Goal: Information Seeking & Learning: Learn about a topic

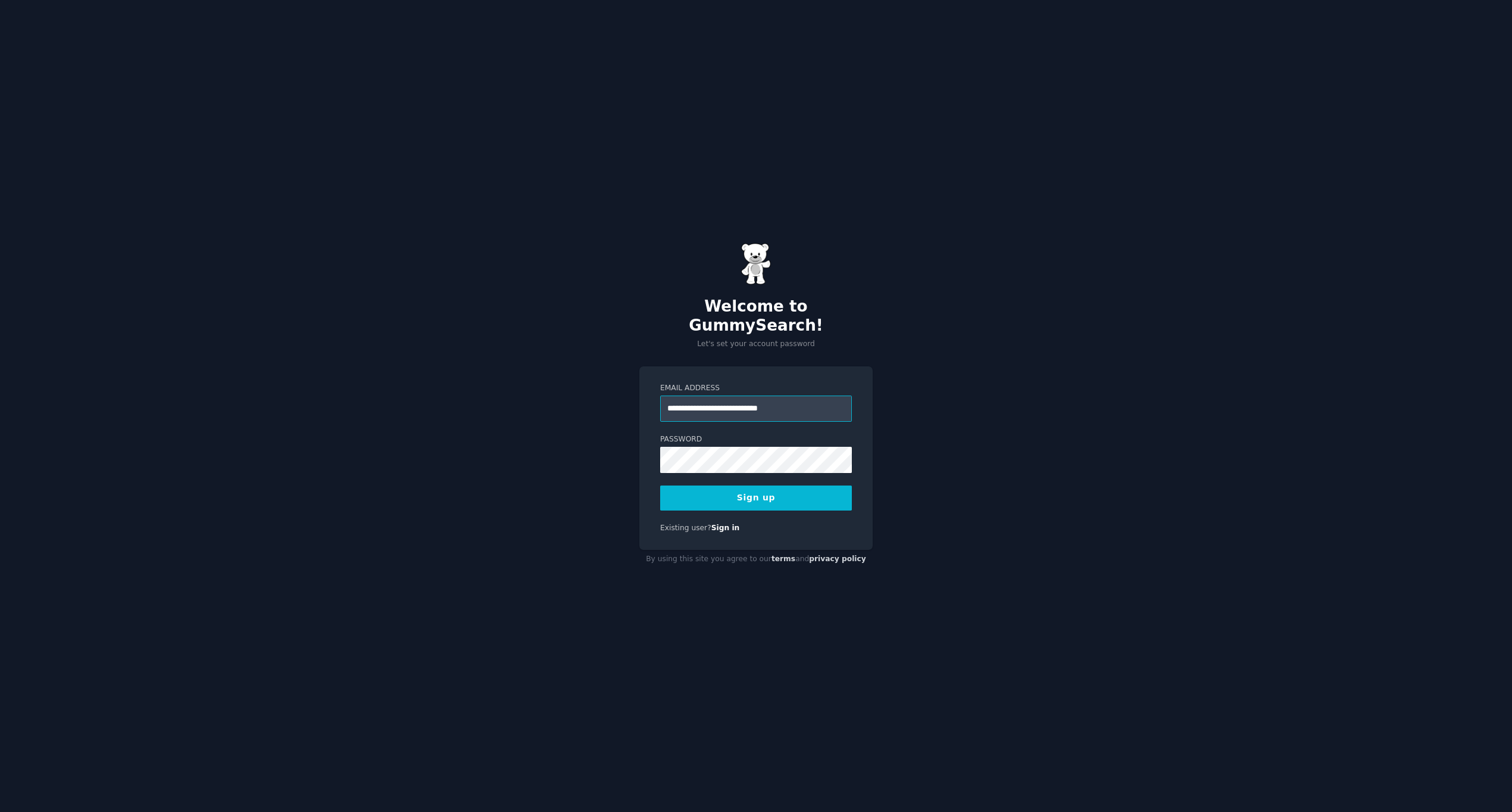
type input "**********"
click at [776, 488] on button "Sign up" at bounding box center [755, 497] width 192 height 25
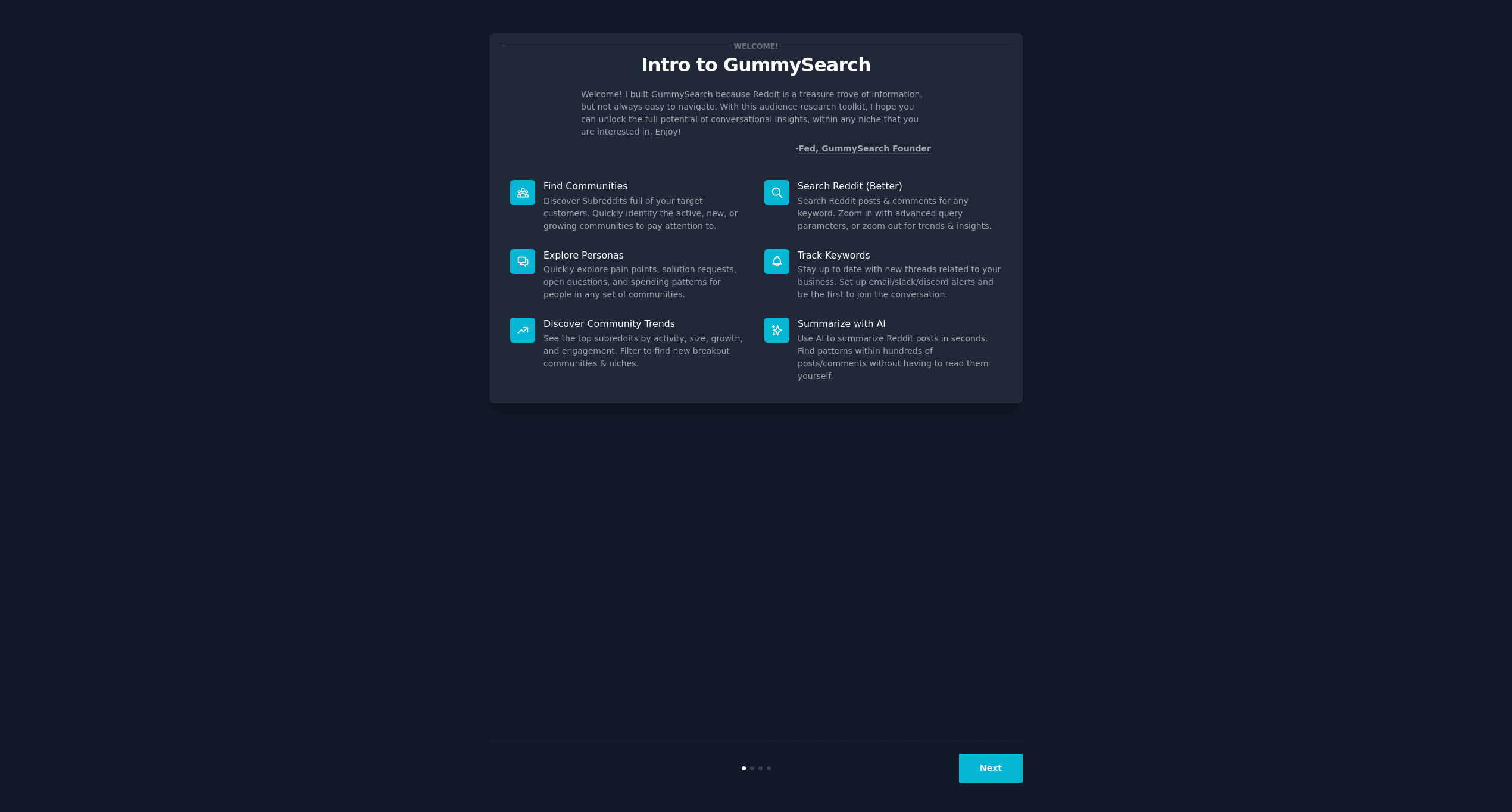
click at [1112, 247] on div "Welcome! Intro to GummySearch Welcome! I built GummySearch because Reddit is a …" at bounding box center [756, 406] width 1479 height 778
click at [990, 758] on button "Next" at bounding box center [991, 768] width 64 height 29
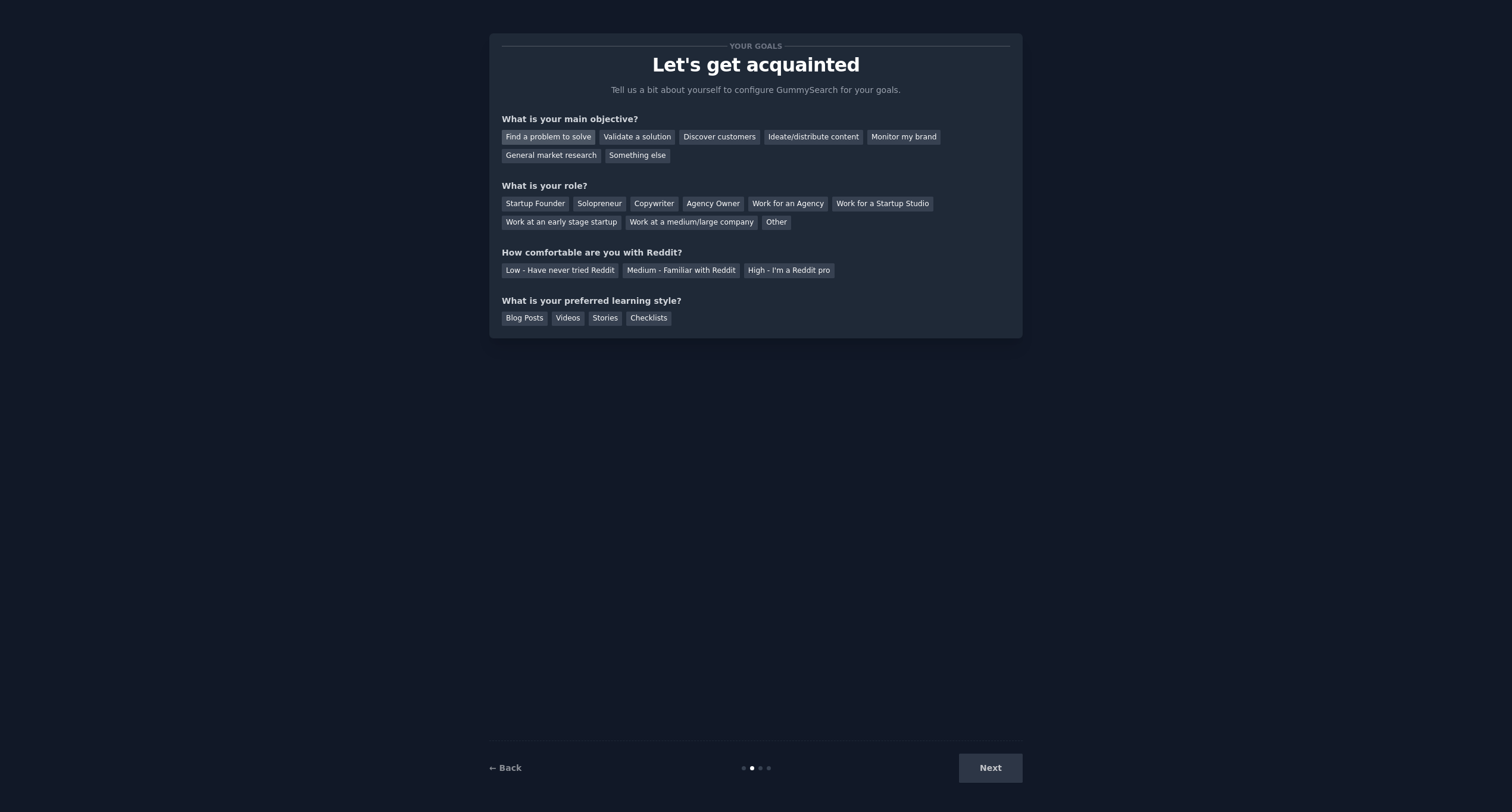
click at [575, 137] on div "Find a problem to solve" at bounding box center [548, 137] width 93 height 15
click at [695, 137] on div "Discover customers" at bounding box center [719, 137] width 80 height 15
click at [765, 137] on div "Ideate/distribute content" at bounding box center [814, 137] width 99 height 15
click at [578, 203] on div "Solopreneur" at bounding box center [599, 204] width 52 height 15
click at [570, 225] on div "Work at an early stage startup" at bounding box center [562, 223] width 120 height 15
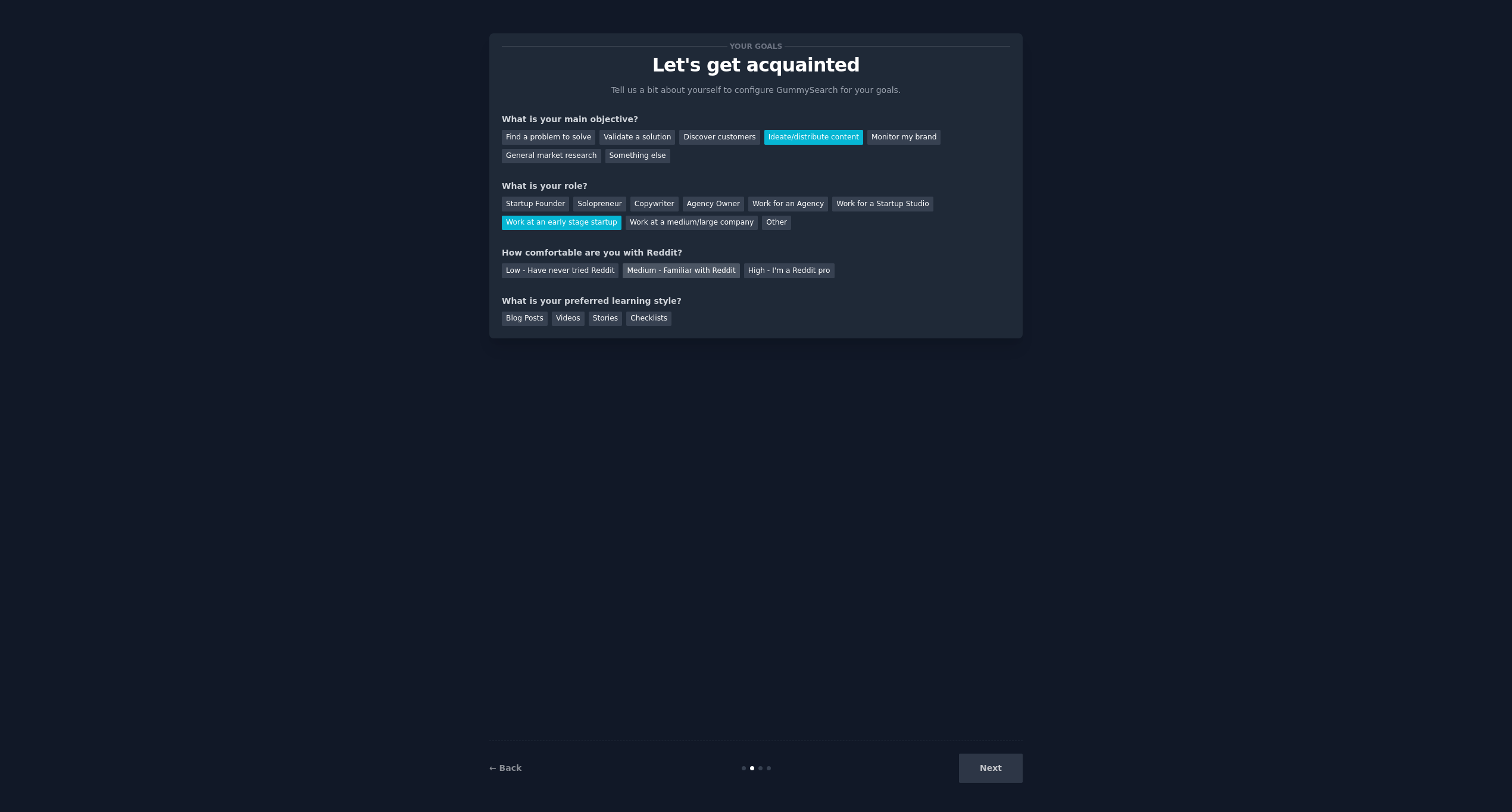
click at [641, 272] on div "Medium - Familiar with Reddit" at bounding box center [681, 270] width 116 height 15
click at [567, 320] on div "Videos" at bounding box center [567, 319] width 33 height 15
click at [989, 772] on button "Next" at bounding box center [991, 768] width 64 height 29
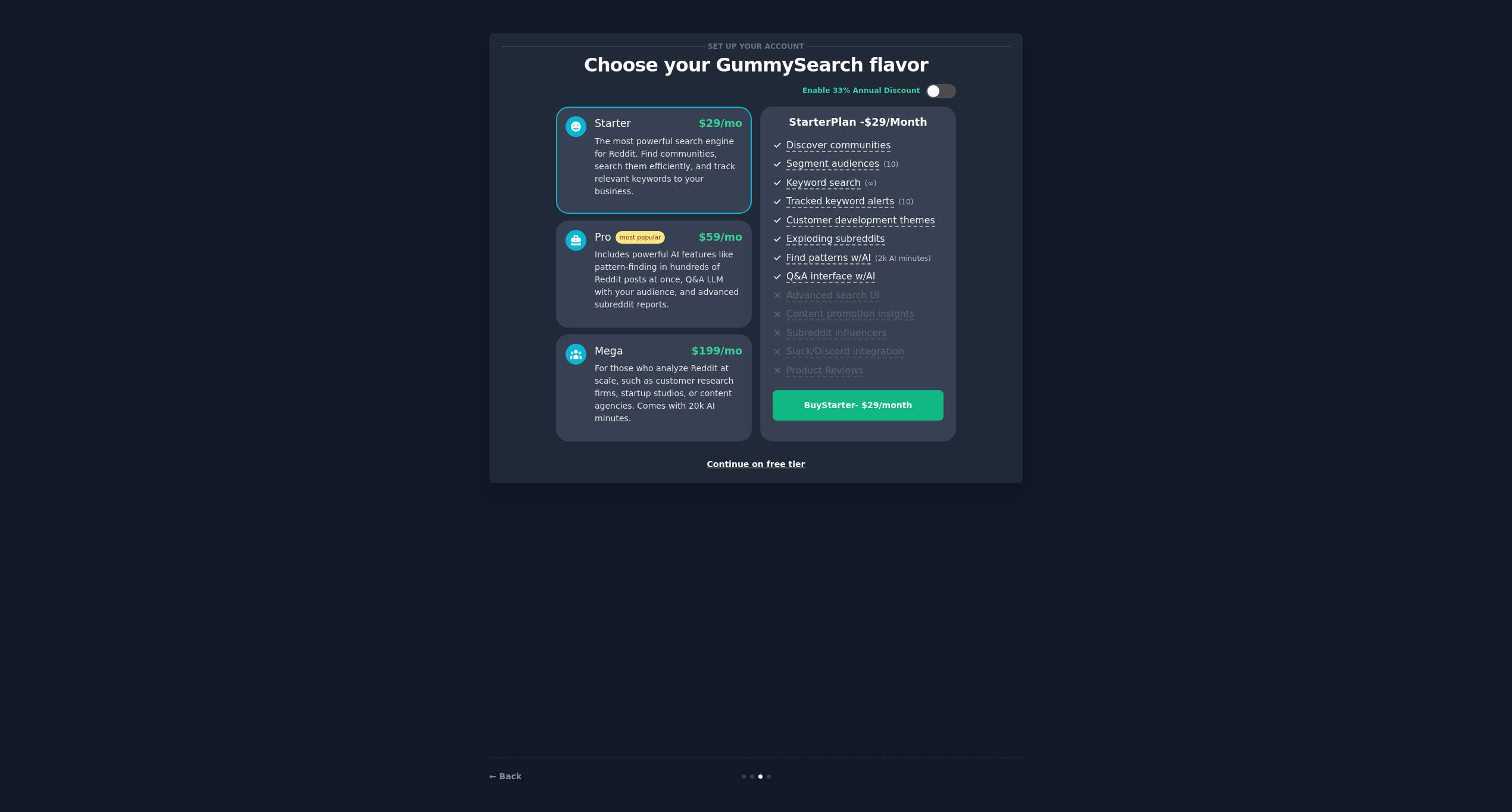
click at [758, 466] on div "Continue on free tier" at bounding box center [755, 463] width 508 height 12
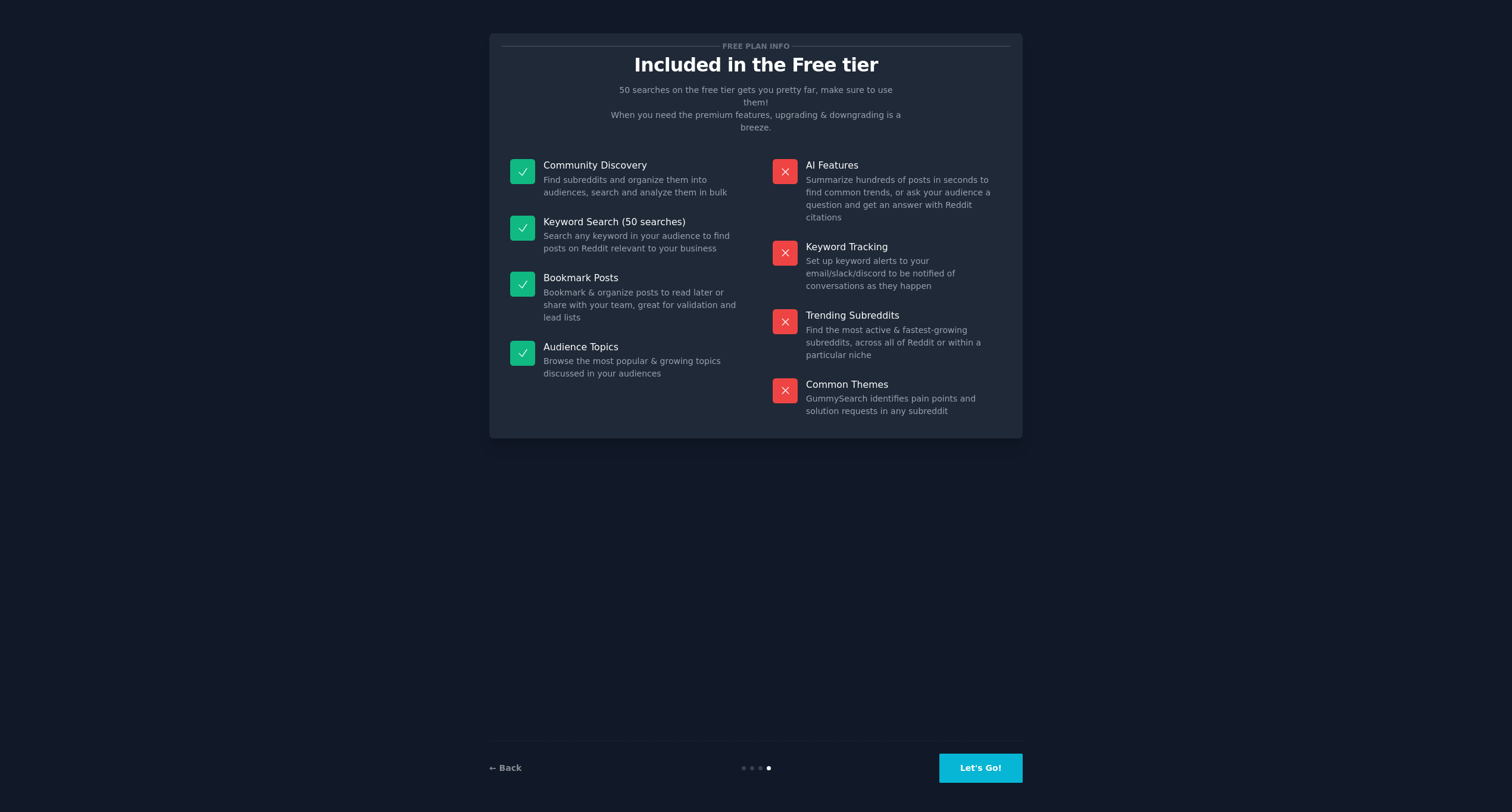
click at [994, 775] on button "Let's Go!" at bounding box center [981, 768] width 83 height 29
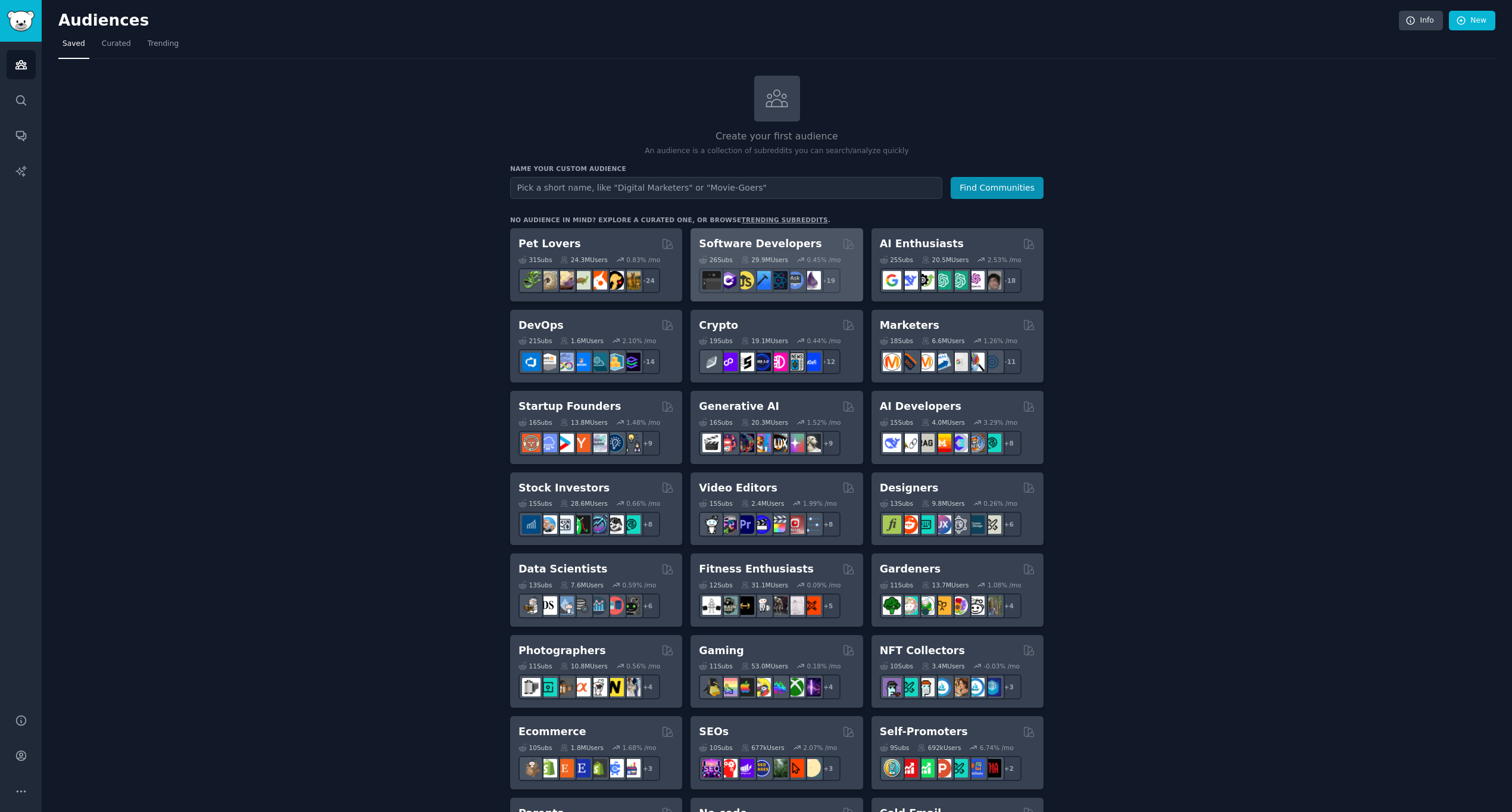
click at [765, 237] on h2 "Software Developers" at bounding box center [760, 244] width 123 height 15
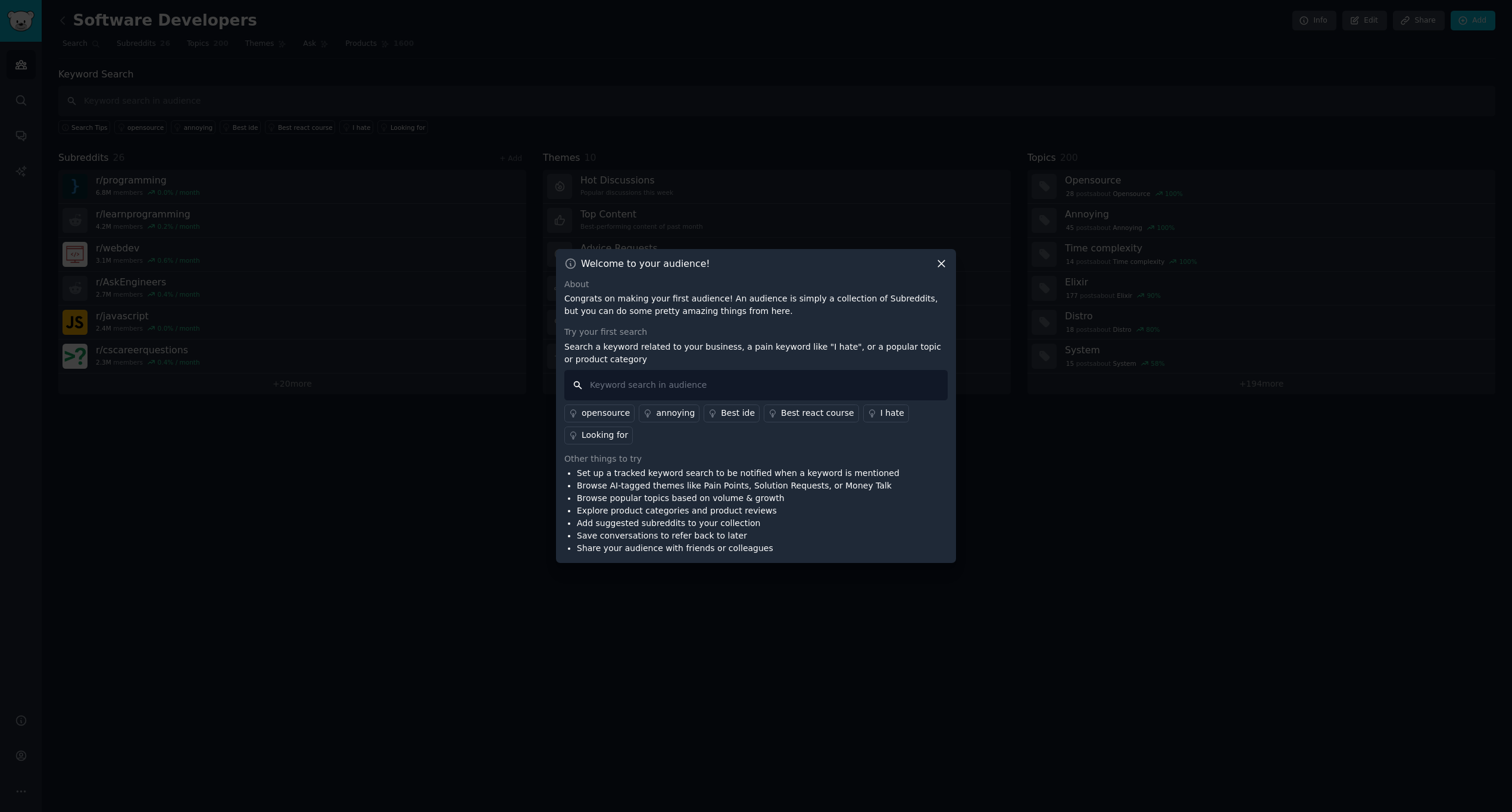
click at [689, 390] on input "text" at bounding box center [756, 385] width 383 height 30
drag, startPoint x: 635, startPoint y: 349, endPoint x: 727, endPoint y: 345, distance: 92.1
click at [727, 345] on p "Search a keyword related to your business, a pain keyword like "I hate", or a p…" at bounding box center [756, 353] width 383 height 25
copy p "related to your business"
click at [666, 380] on input "text" at bounding box center [756, 385] width 383 height 30
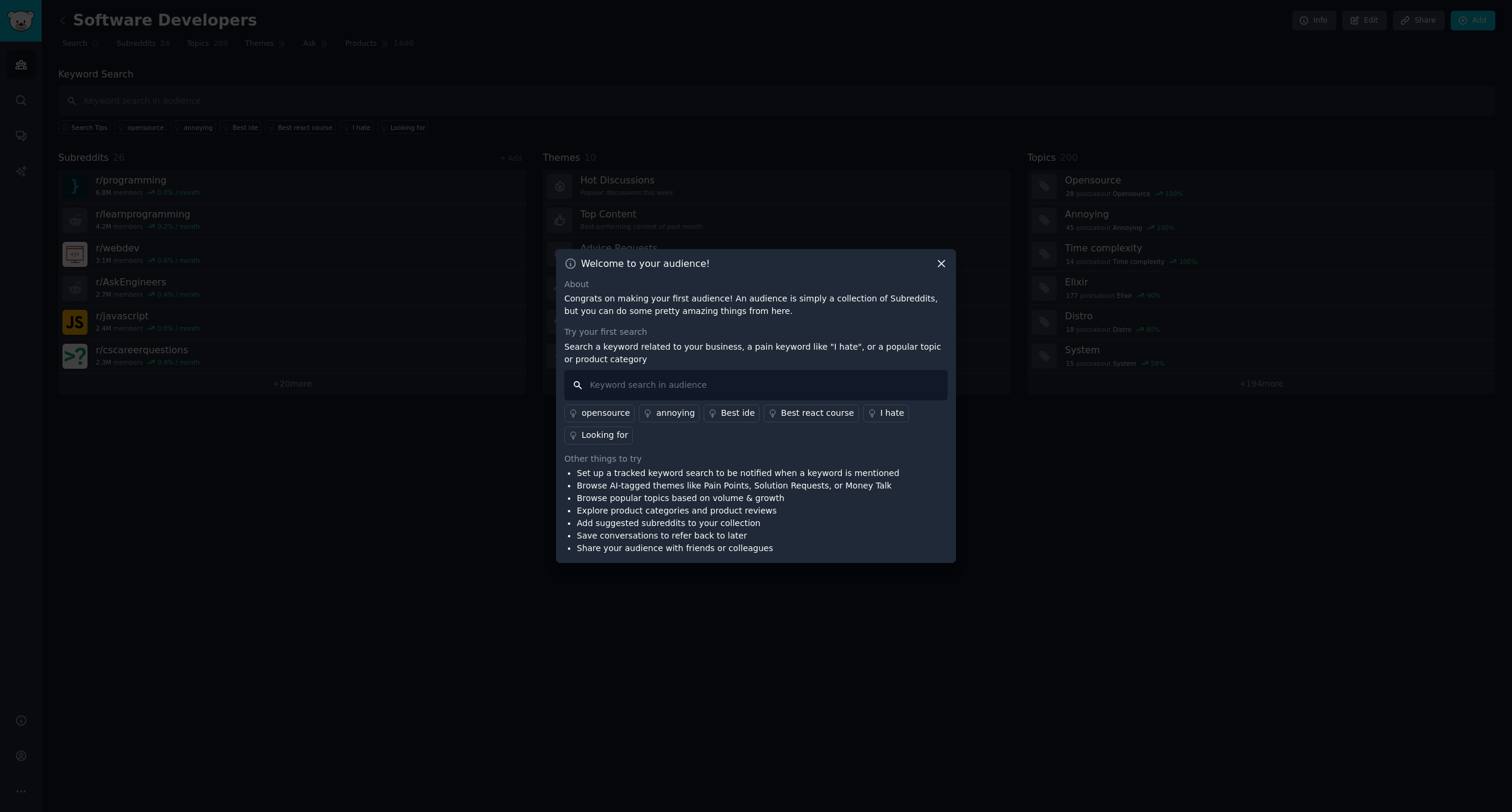
paste input "lost code"
type input "lost code"
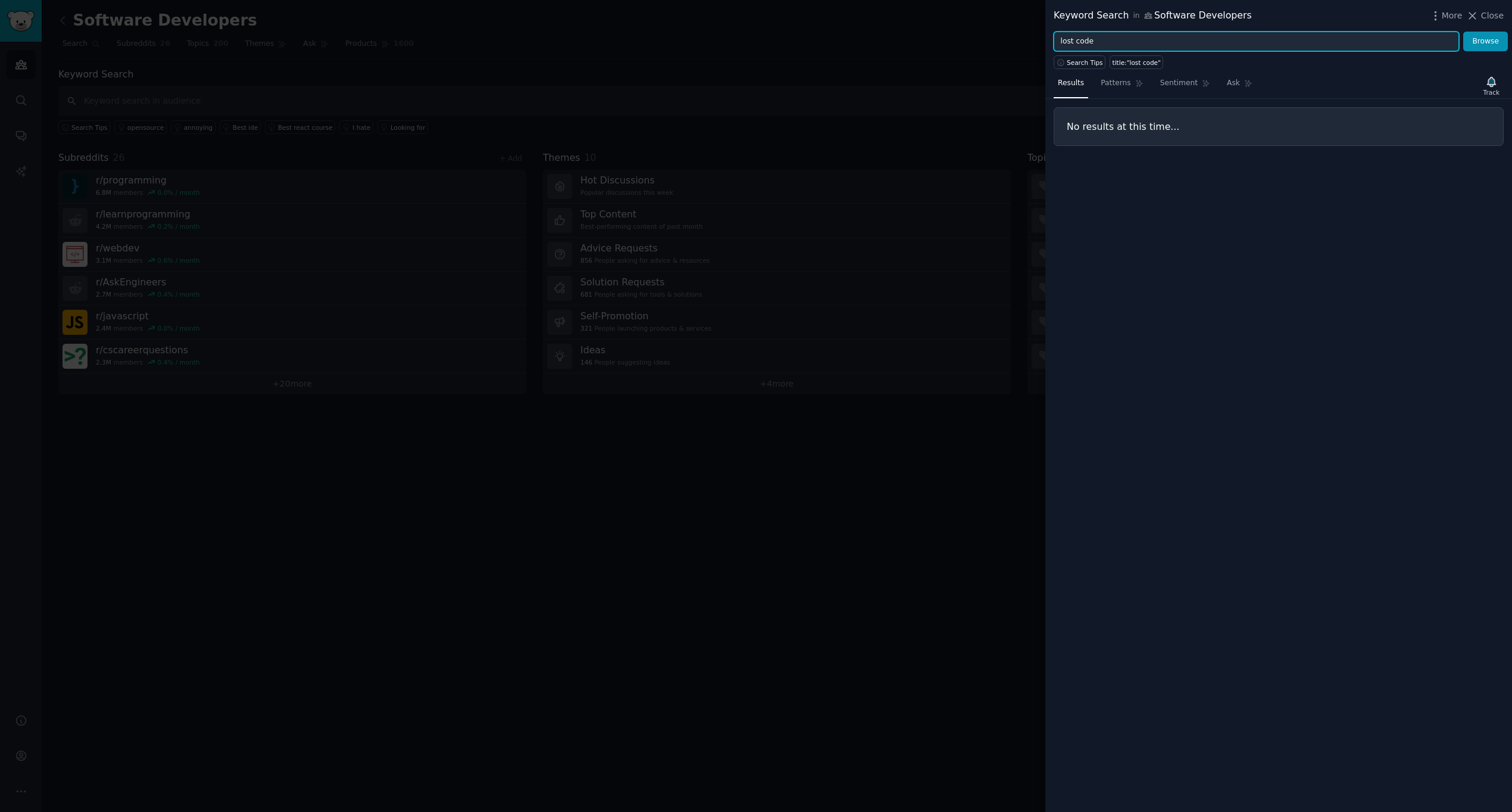
click at [1122, 35] on input "lost code" at bounding box center [1256, 42] width 405 height 20
click at [1120, 35] on input "lost code" at bounding box center [1256, 42] width 405 height 20
paste input "AI broke my"
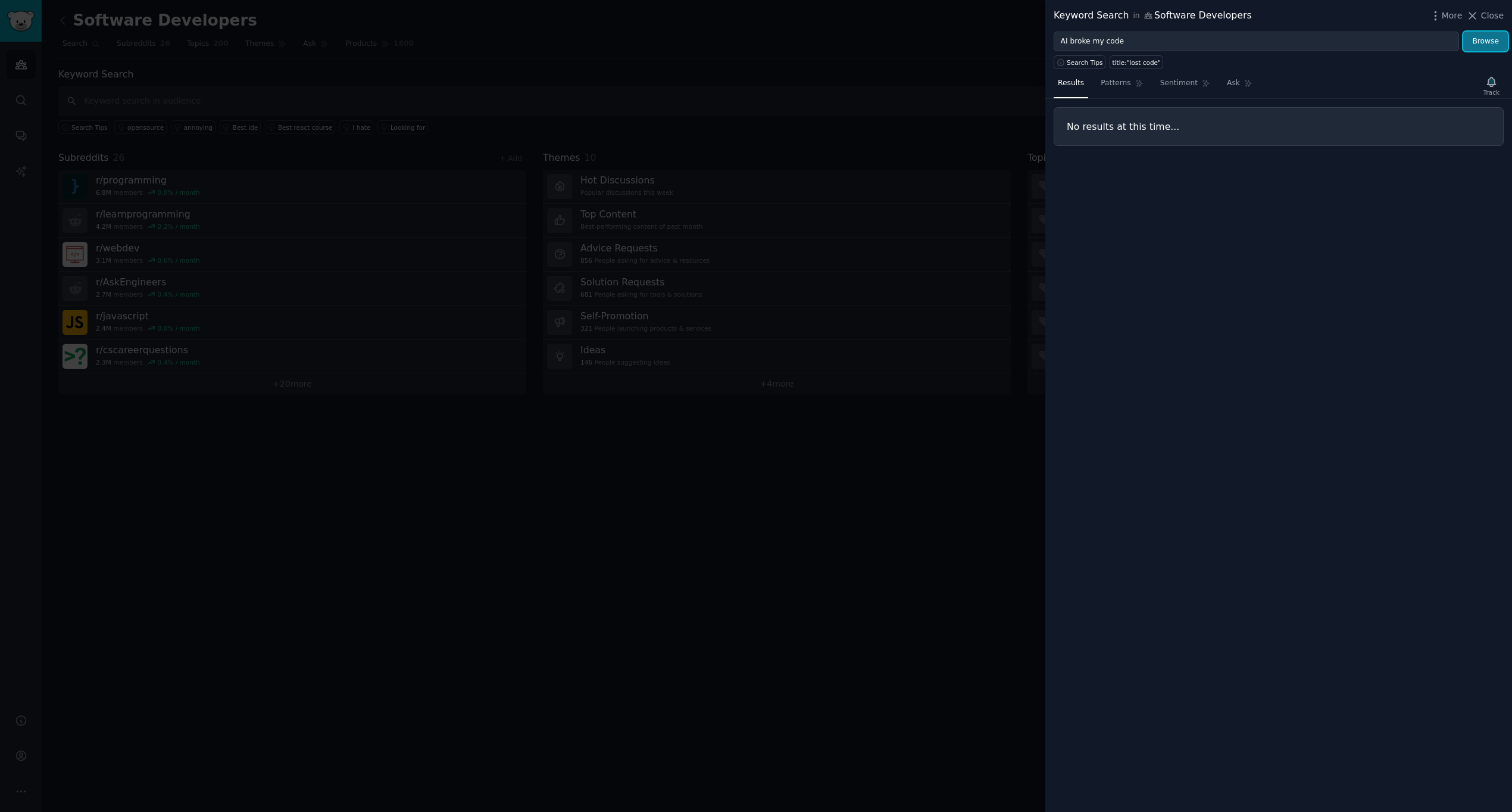
click at [1487, 43] on button "Browse" at bounding box center [1485, 42] width 45 height 20
click at [1123, 86] on span "Patterns" at bounding box center [1115, 83] width 30 height 11
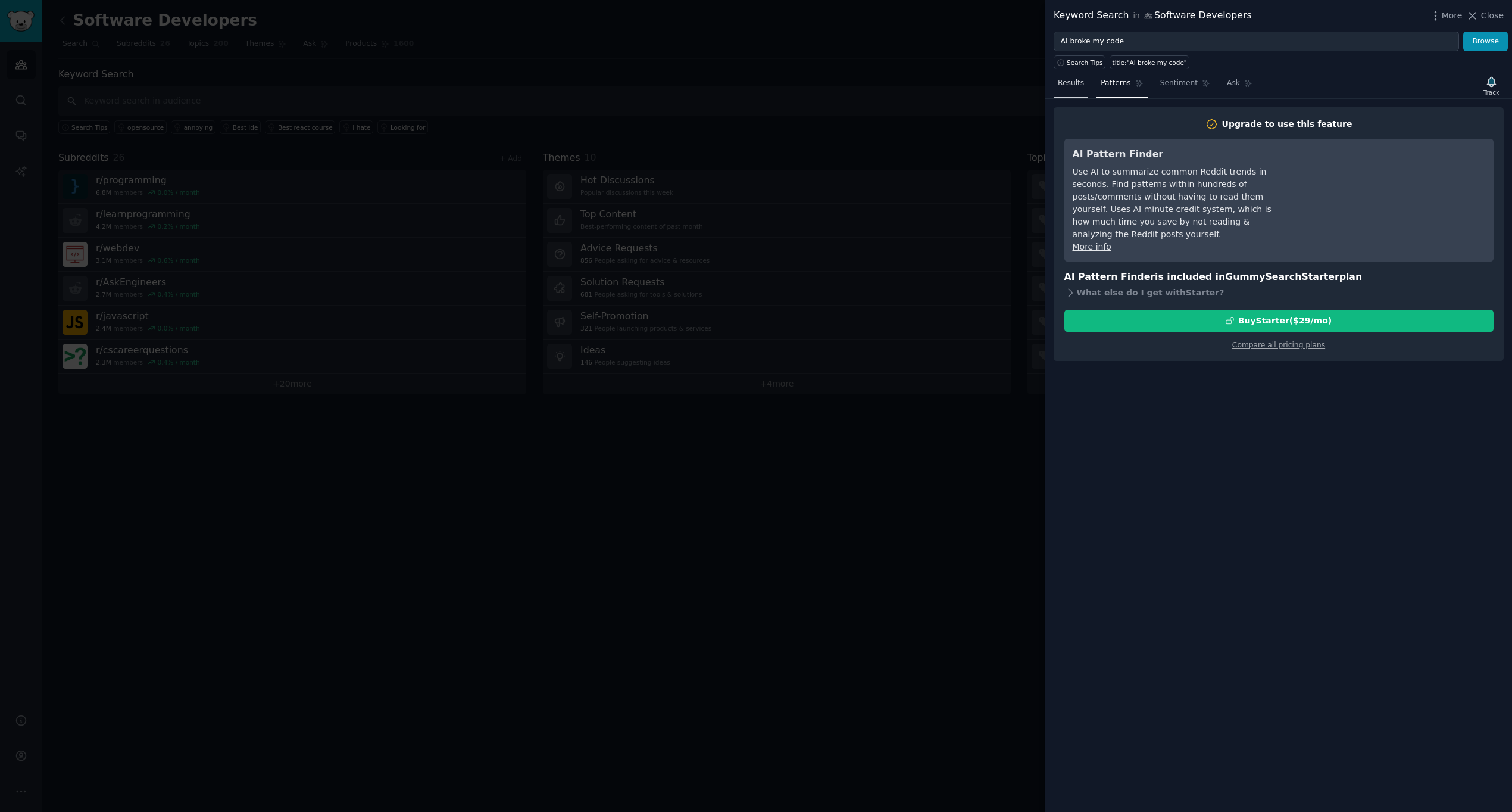
click at [1078, 84] on span "Results" at bounding box center [1071, 83] width 26 height 11
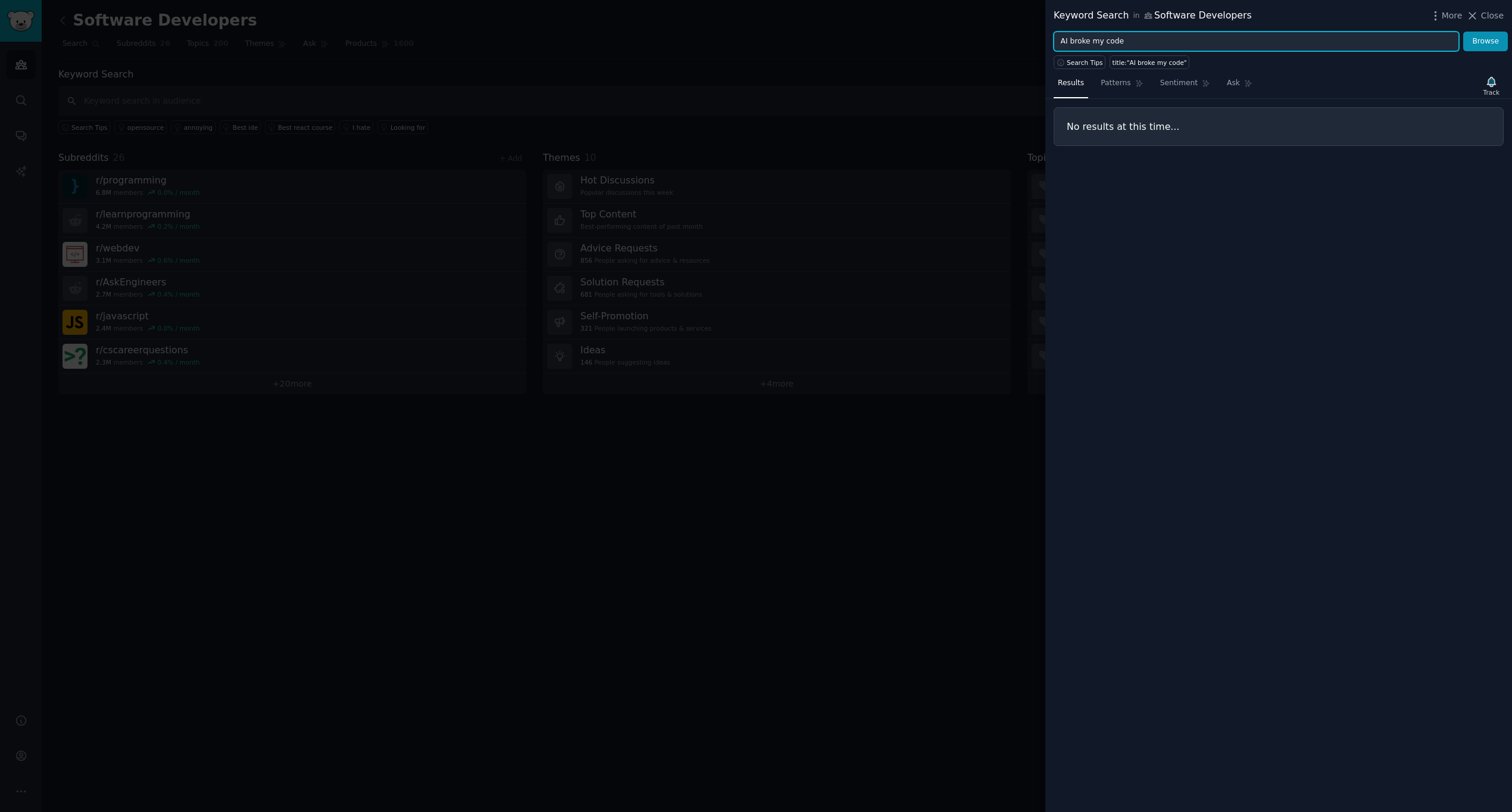
click at [1134, 43] on input "AI broke my code" at bounding box center [1256, 42] width 405 height 20
paste input "uncommitted changes lost"
type input "uncommitted changes lost"
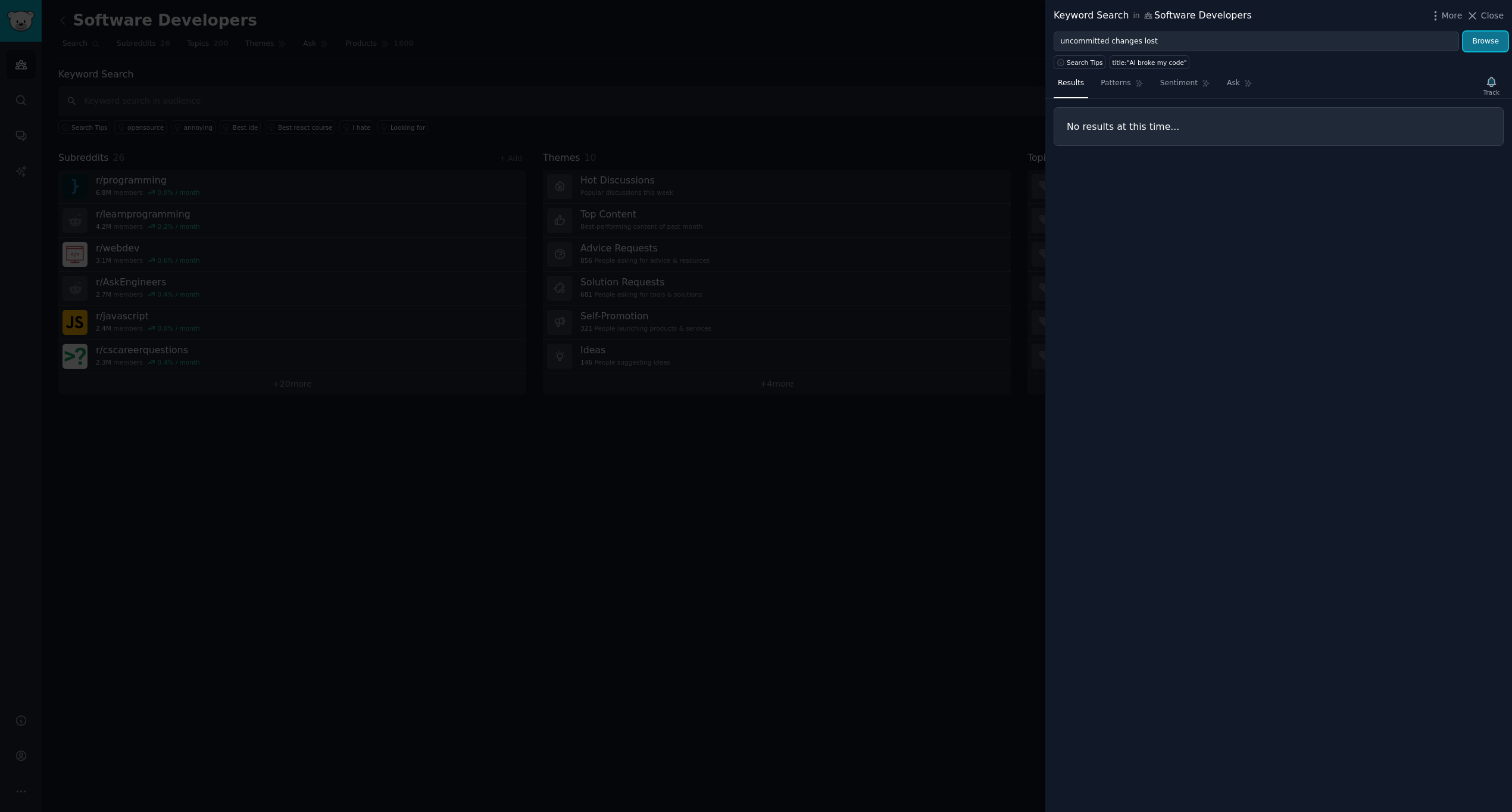
click at [1483, 43] on button "Browse" at bounding box center [1485, 42] width 45 height 20
click at [1158, 44] on input "uncommitted changes lost" at bounding box center [1256, 42] width 405 height 20
paste input "AI clobbered files"
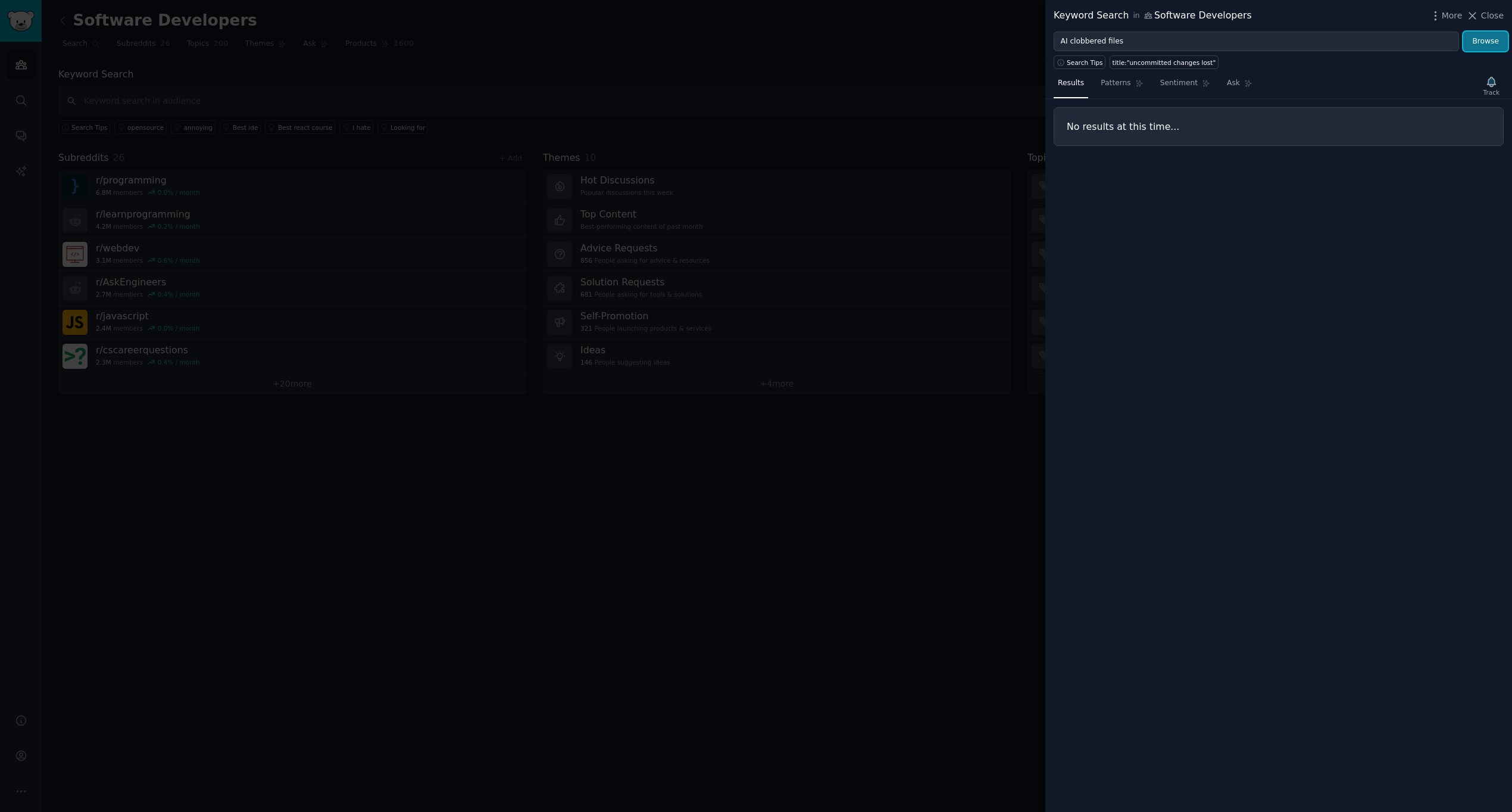
click at [1479, 43] on button "Browse" at bounding box center [1485, 42] width 45 height 20
click at [1138, 33] on input "AI clobbered files" at bounding box center [1256, 42] width 405 height 20
click at [1127, 38] on input "AI clobbered files" at bounding box center [1256, 42] width 405 height 20
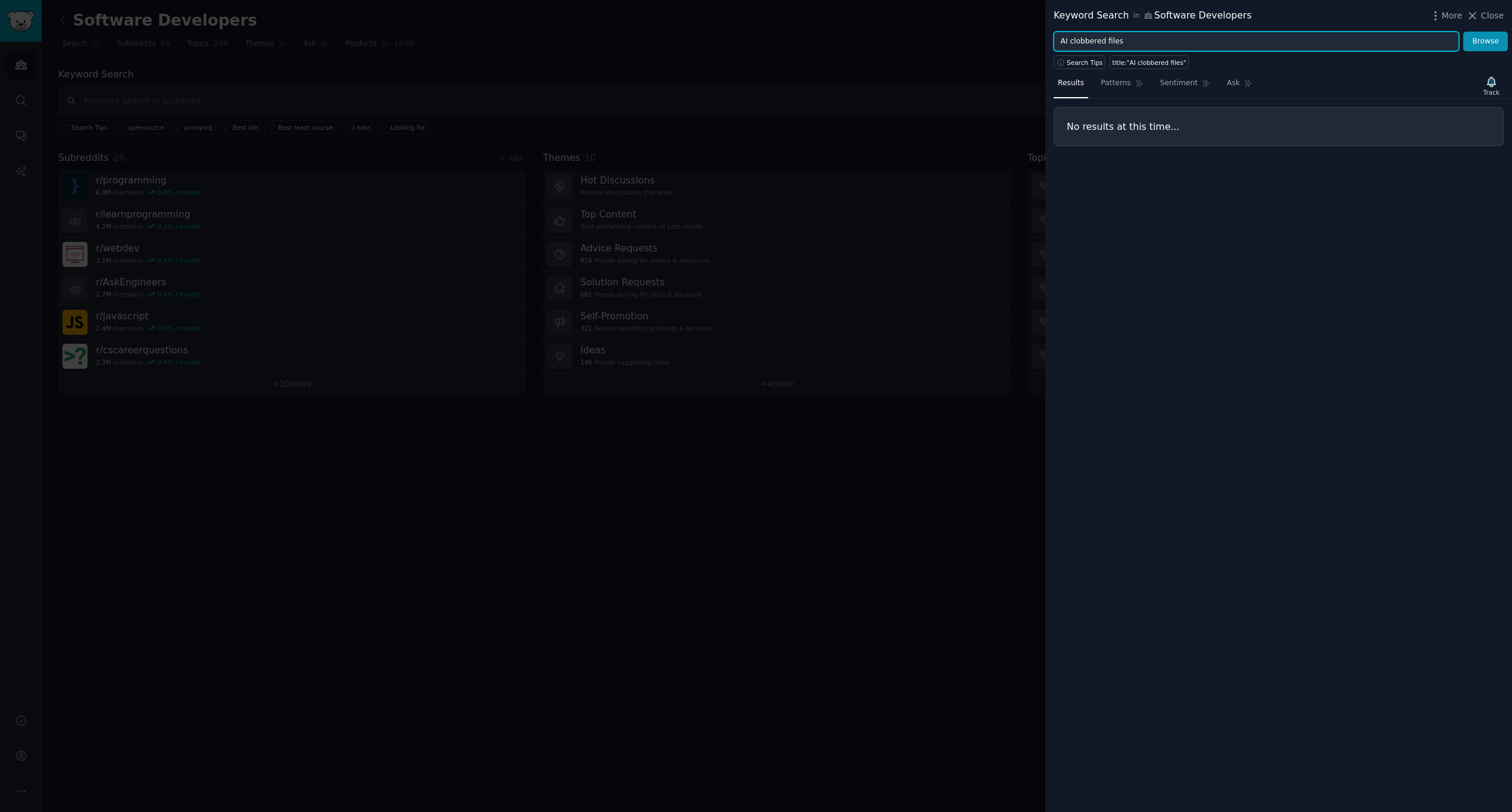
paste input "broken refactoring"
click at [1491, 38] on button "Browse" at bounding box center [1485, 42] width 45 height 20
click at [1135, 46] on input "broken refactoring" at bounding box center [1256, 42] width 405 height 20
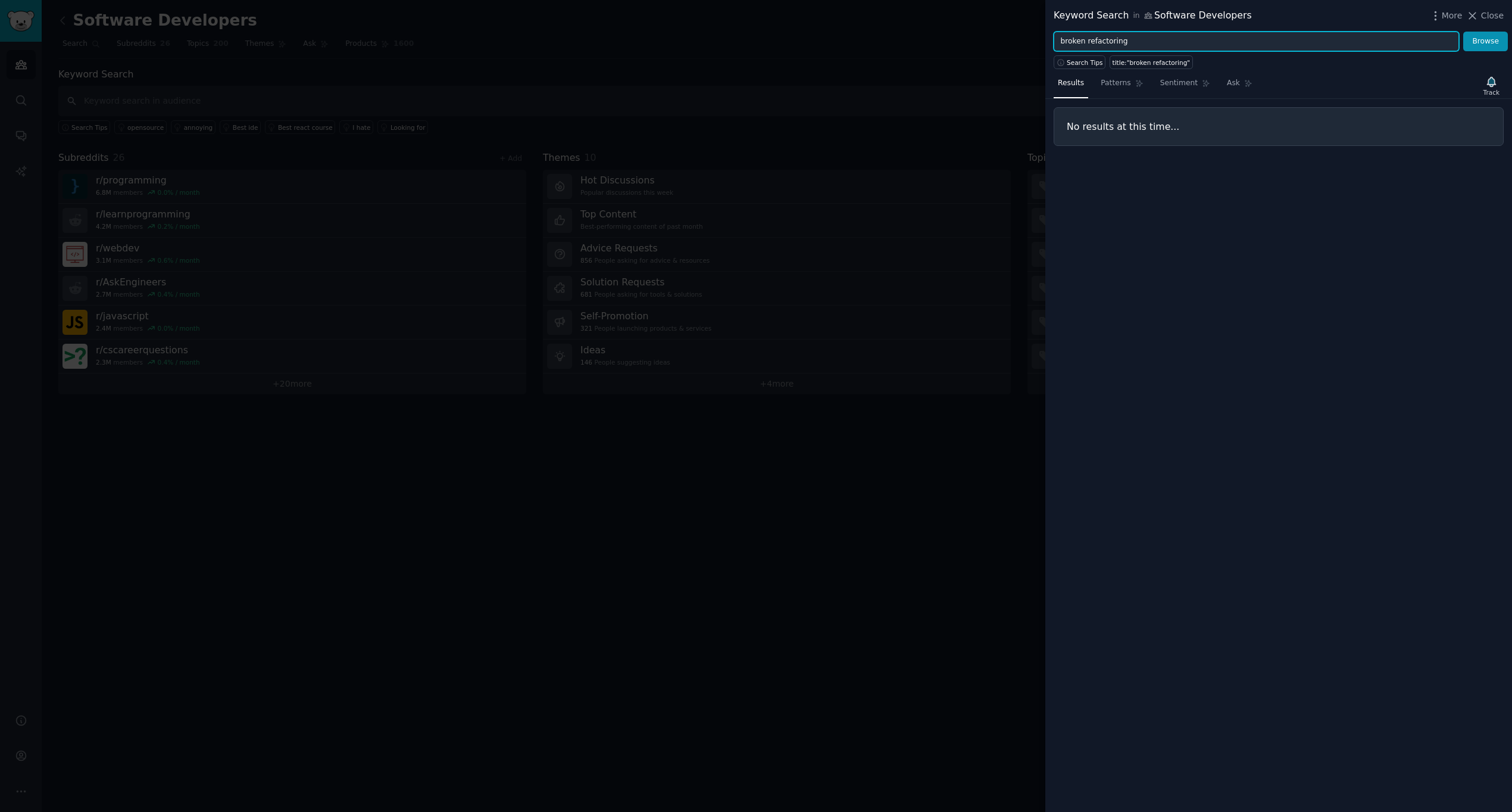
paste input "can't undo AI changes"
click at [1488, 41] on button "Browse" at bounding box center [1485, 42] width 45 height 20
click at [1132, 45] on input "can't undo AI changes" at bounding box center [1256, 42] width 405 height 20
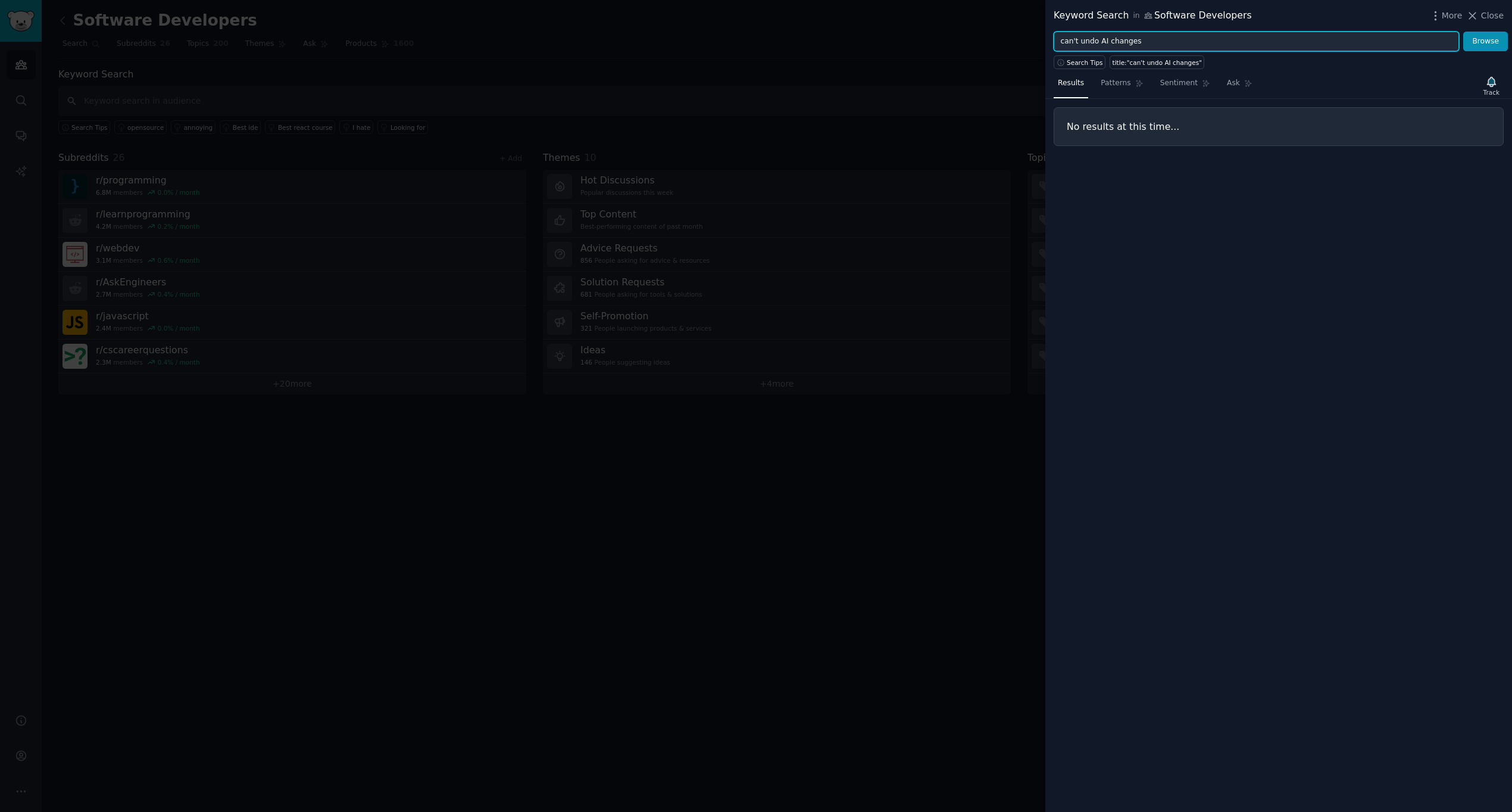
paste input "version control chao"
click at [1480, 34] on button "Browse" at bounding box center [1485, 42] width 45 height 20
click at [1157, 42] on input "version control chaos" at bounding box center [1256, 42] width 405 height 20
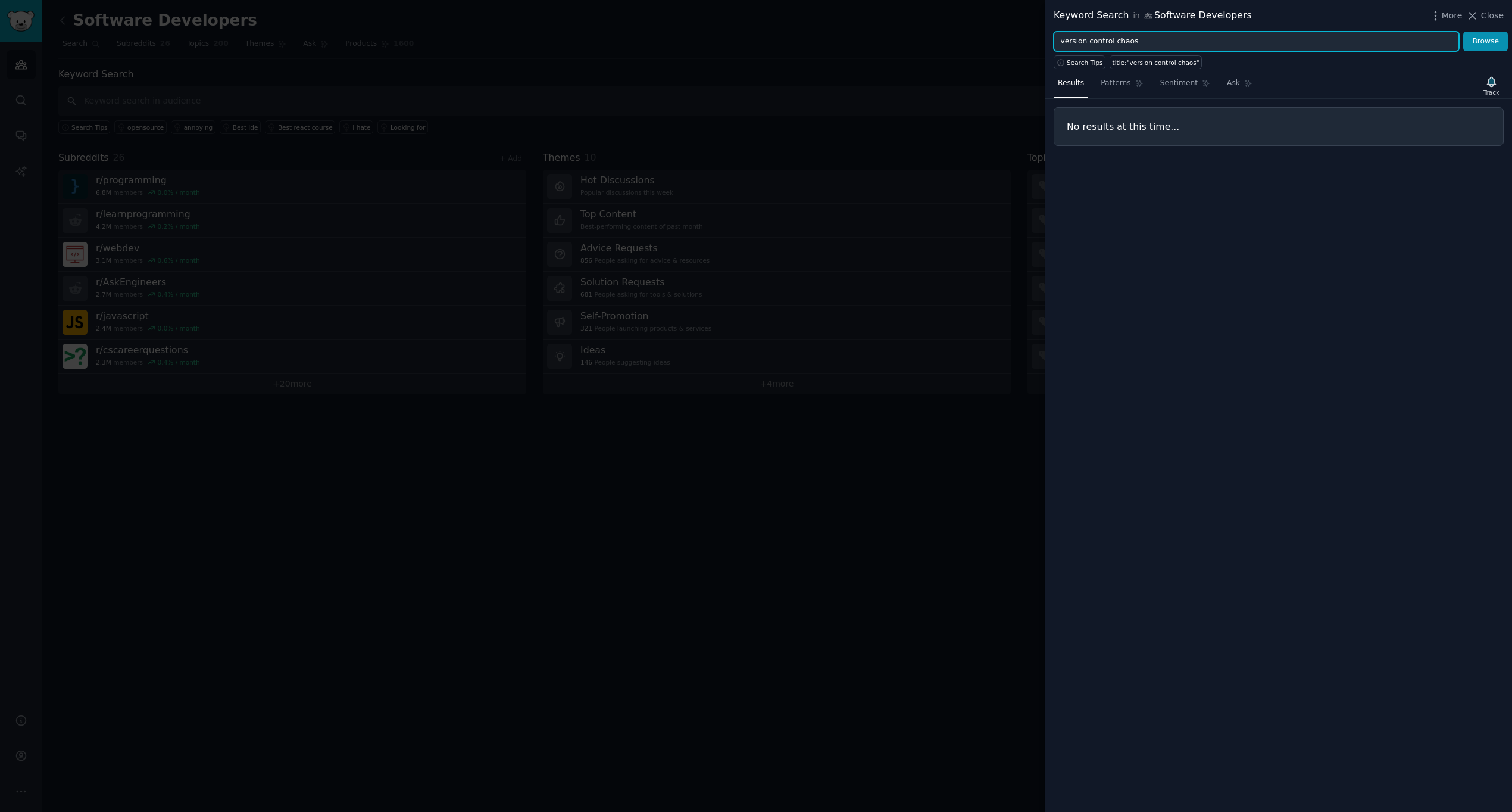
paste input "git doesn't help"
click at [1480, 38] on button "Browse" at bounding box center [1485, 42] width 45 height 20
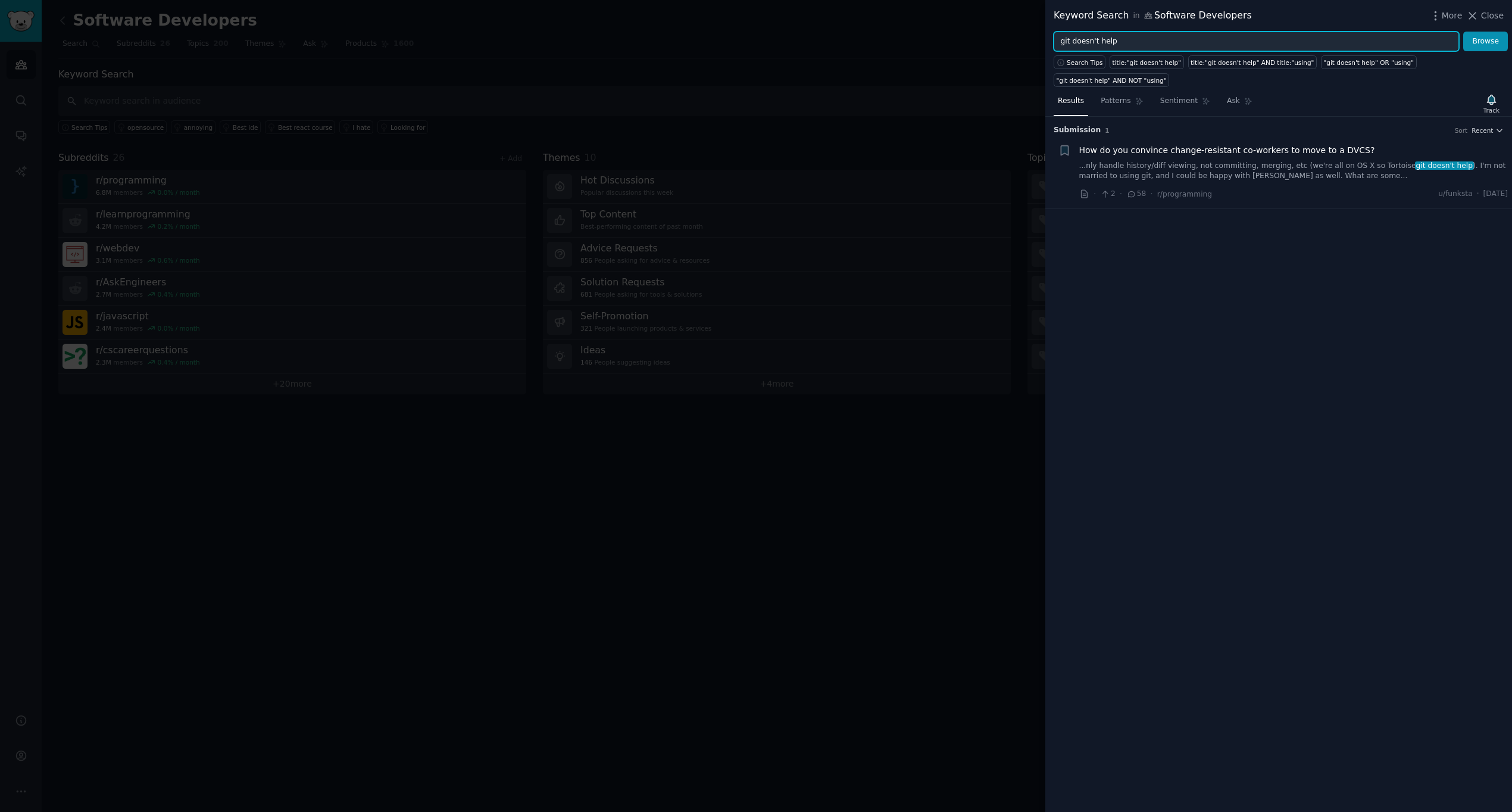
click at [1087, 36] on input "git doesn't help" at bounding box center [1256, 42] width 405 height 20
paste input "code safety net"
type input "code safety net"
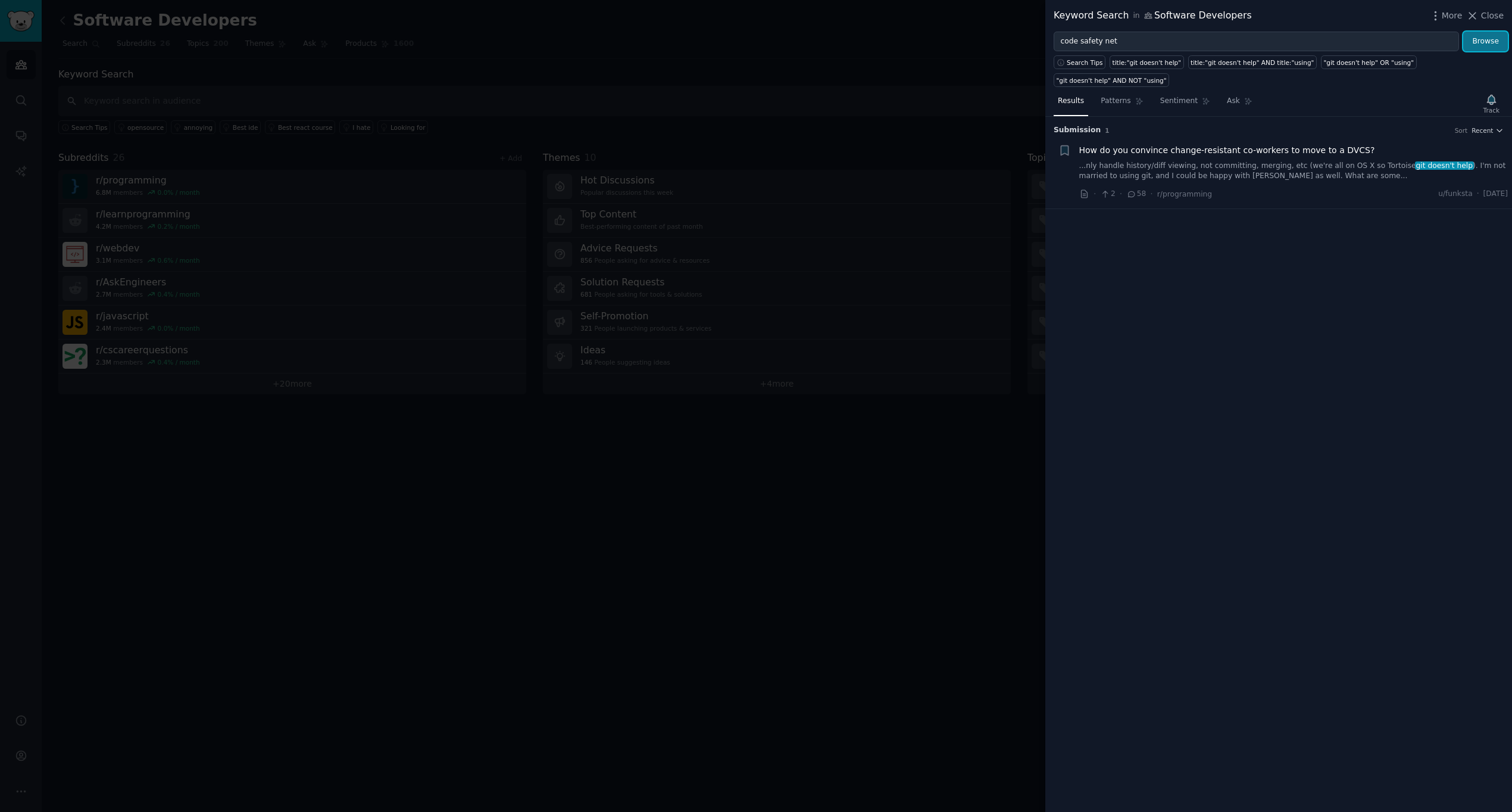
click at [1493, 40] on button "Browse" at bounding box center [1485, 42] width 45 height 20
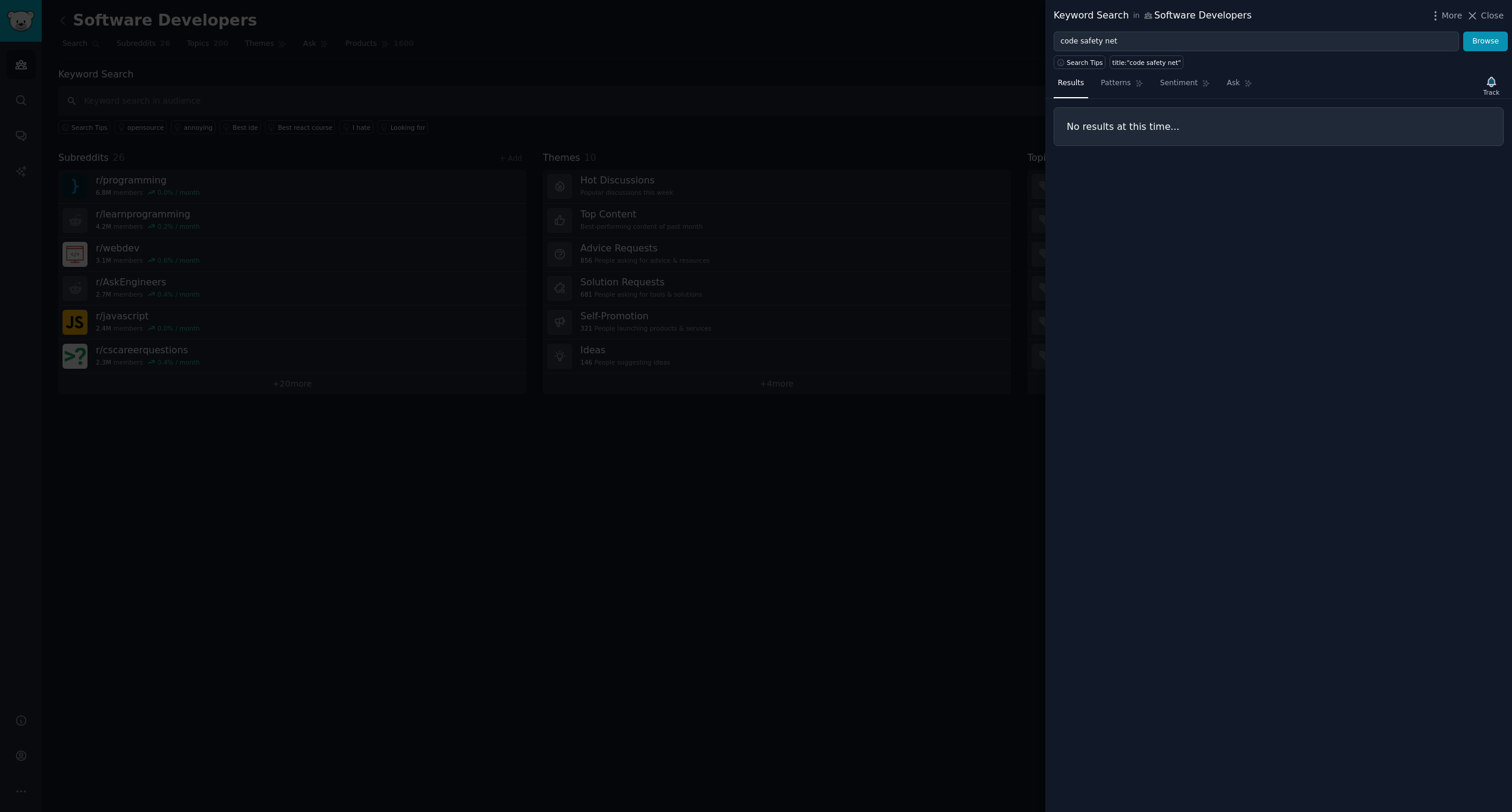
click at [194, 500] on div at bounding box center [756, 406] width 1512 height 812
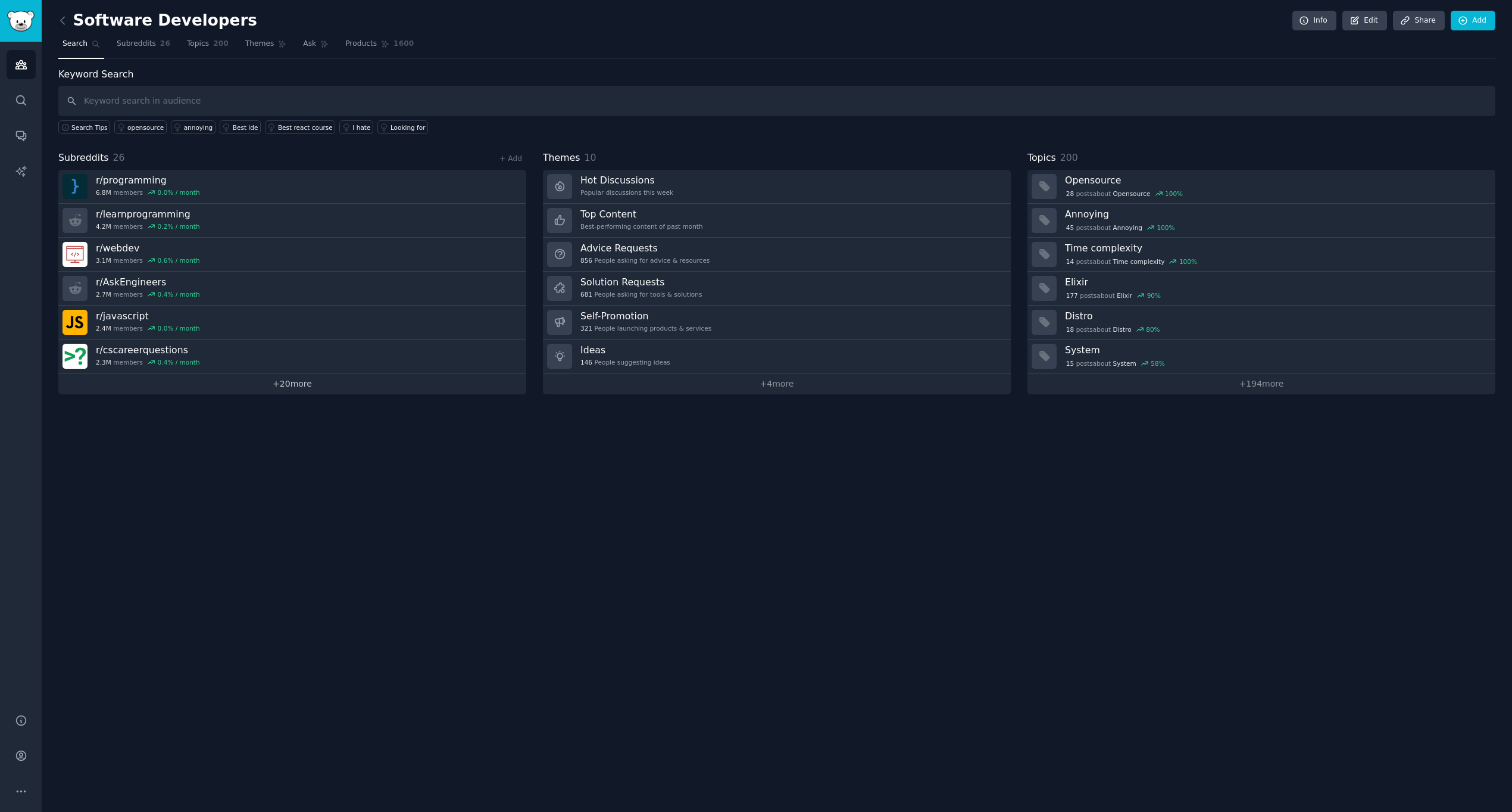
click at [288, 385] on link "+ 20 more" at bounding box center [292, 383] width 468 height 21
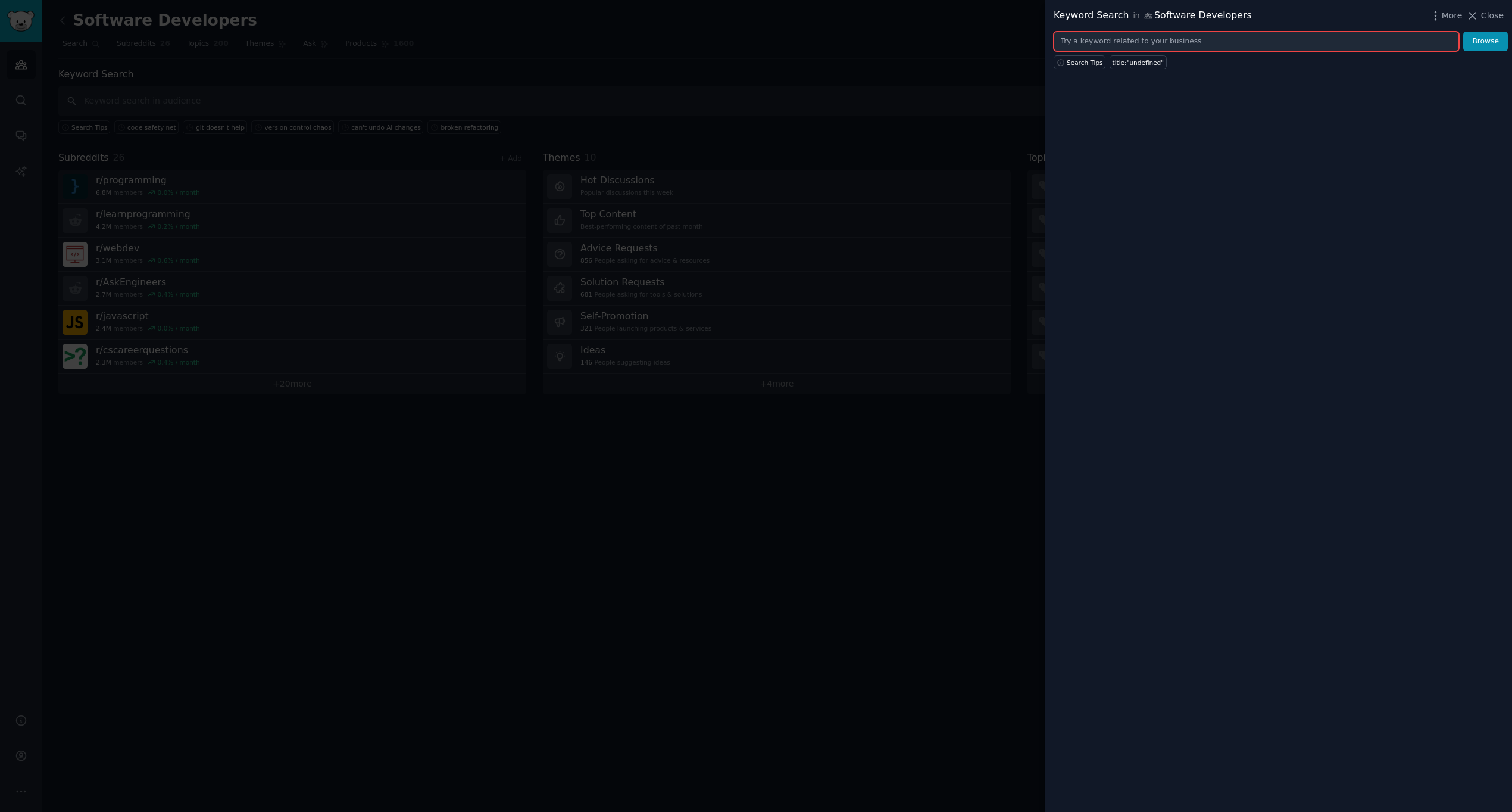
click at [1230, 32] on input "text" at bounding box center [1256, 42] width 405 height 20
paste input "code protection"
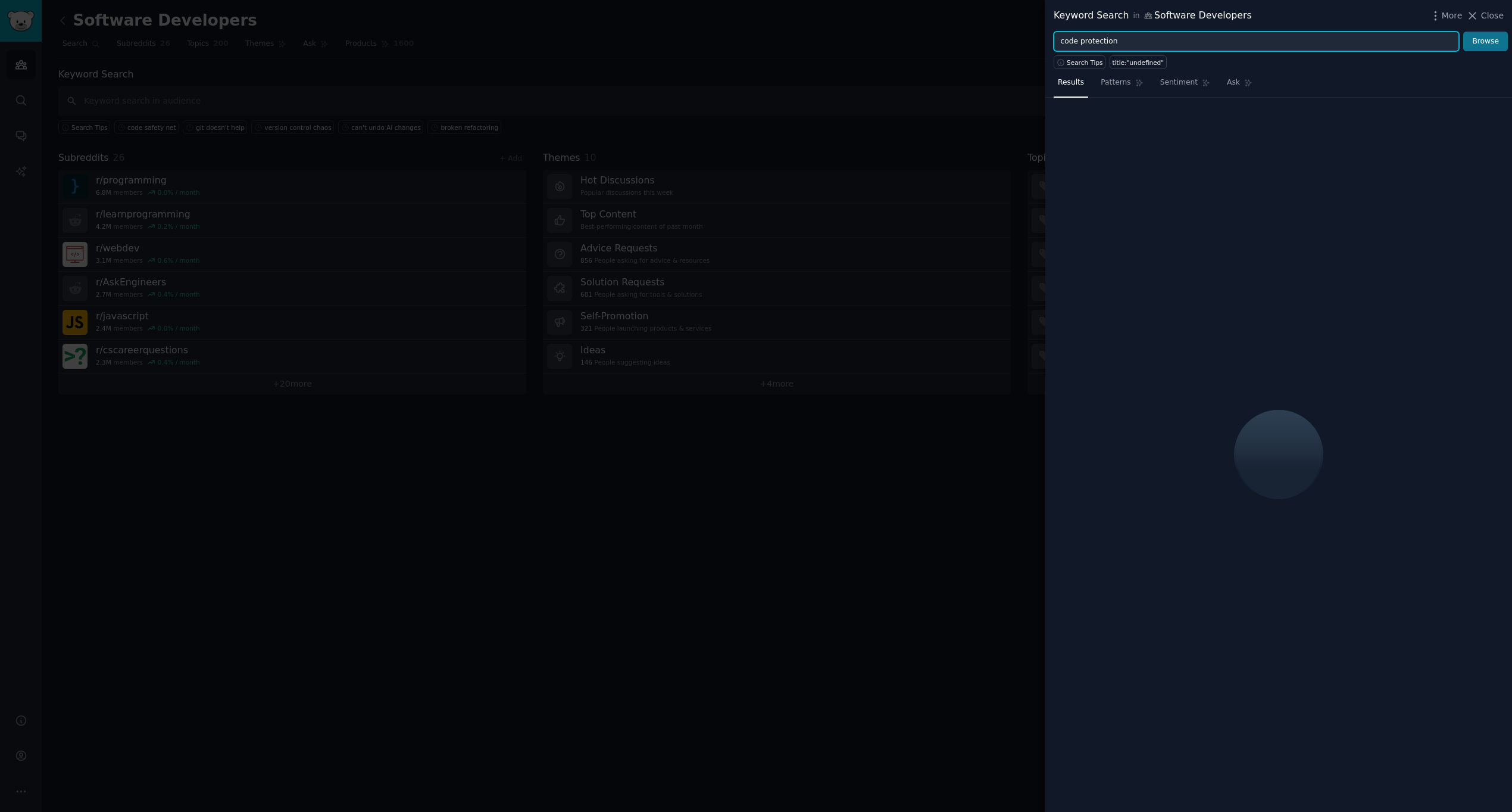
type input "code protection"
click at [1480, 40] on button "Browse" at bounding box center [1485, 42] width 45 height 20
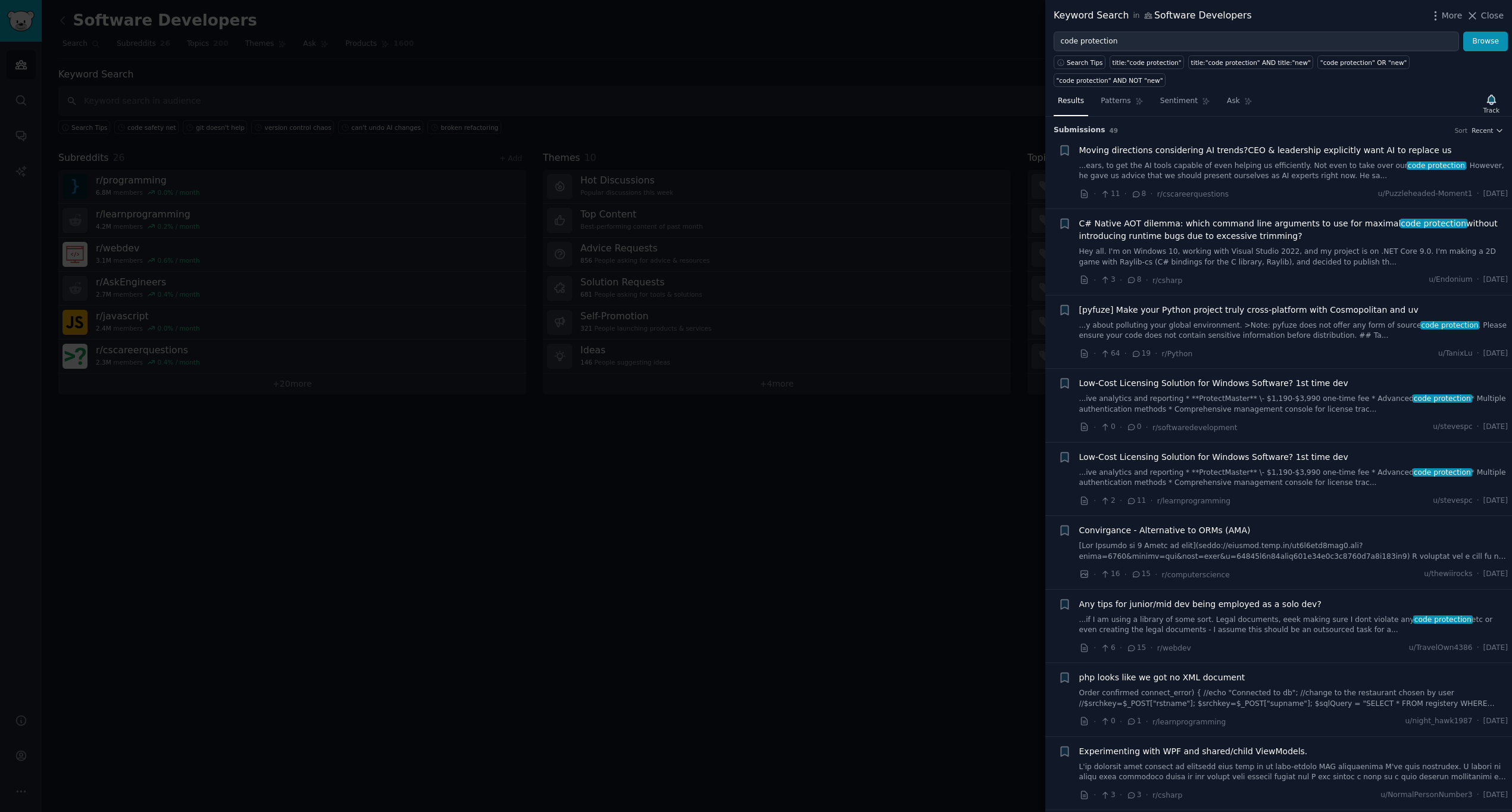
click at [1348, 171] on link "...ears, to get the AI tools capable of even helping us efficiently. Not even t…" at bounding box center [1294, 171] width 429 height 21
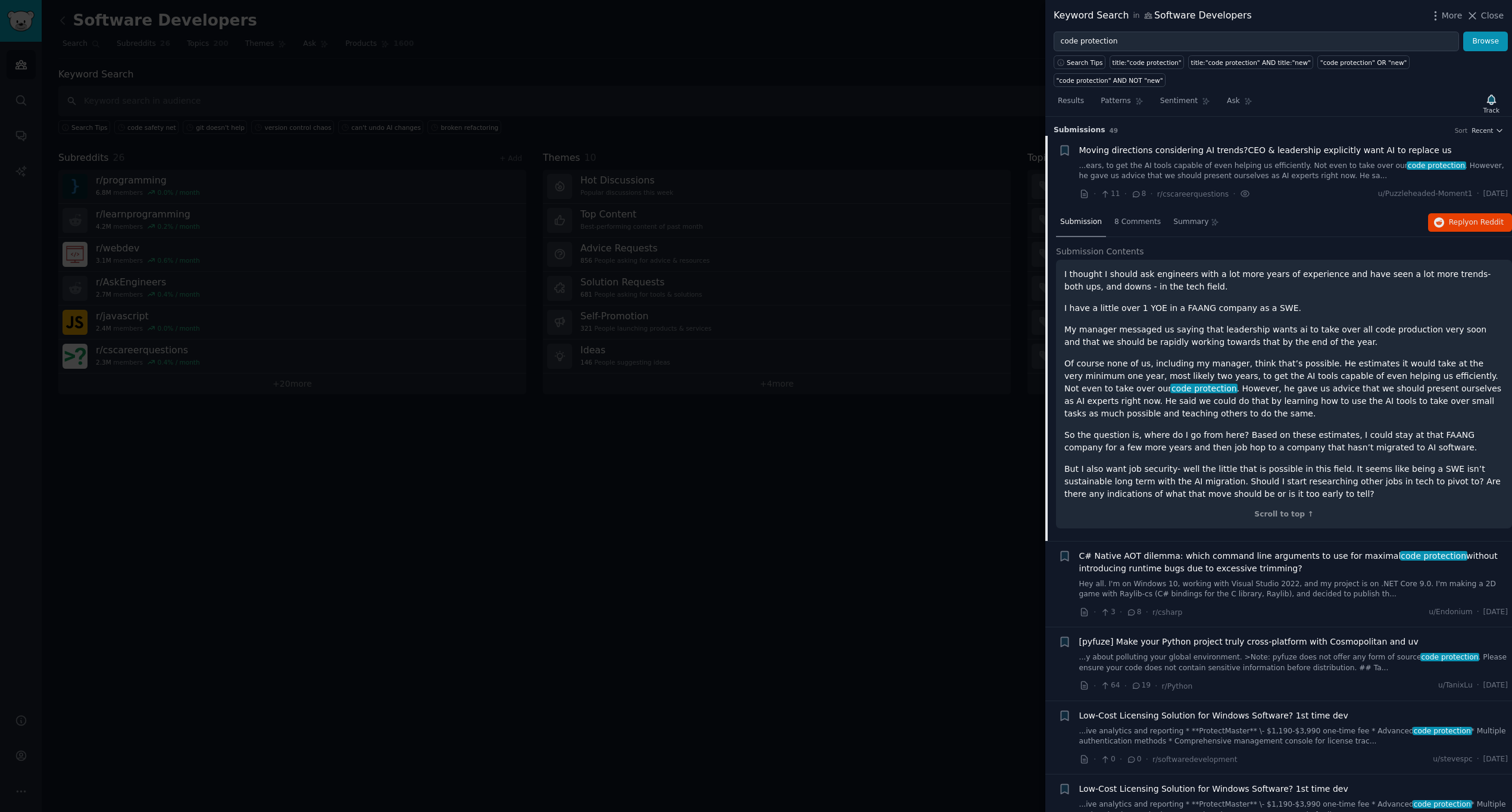
scroll to position [19, 0]
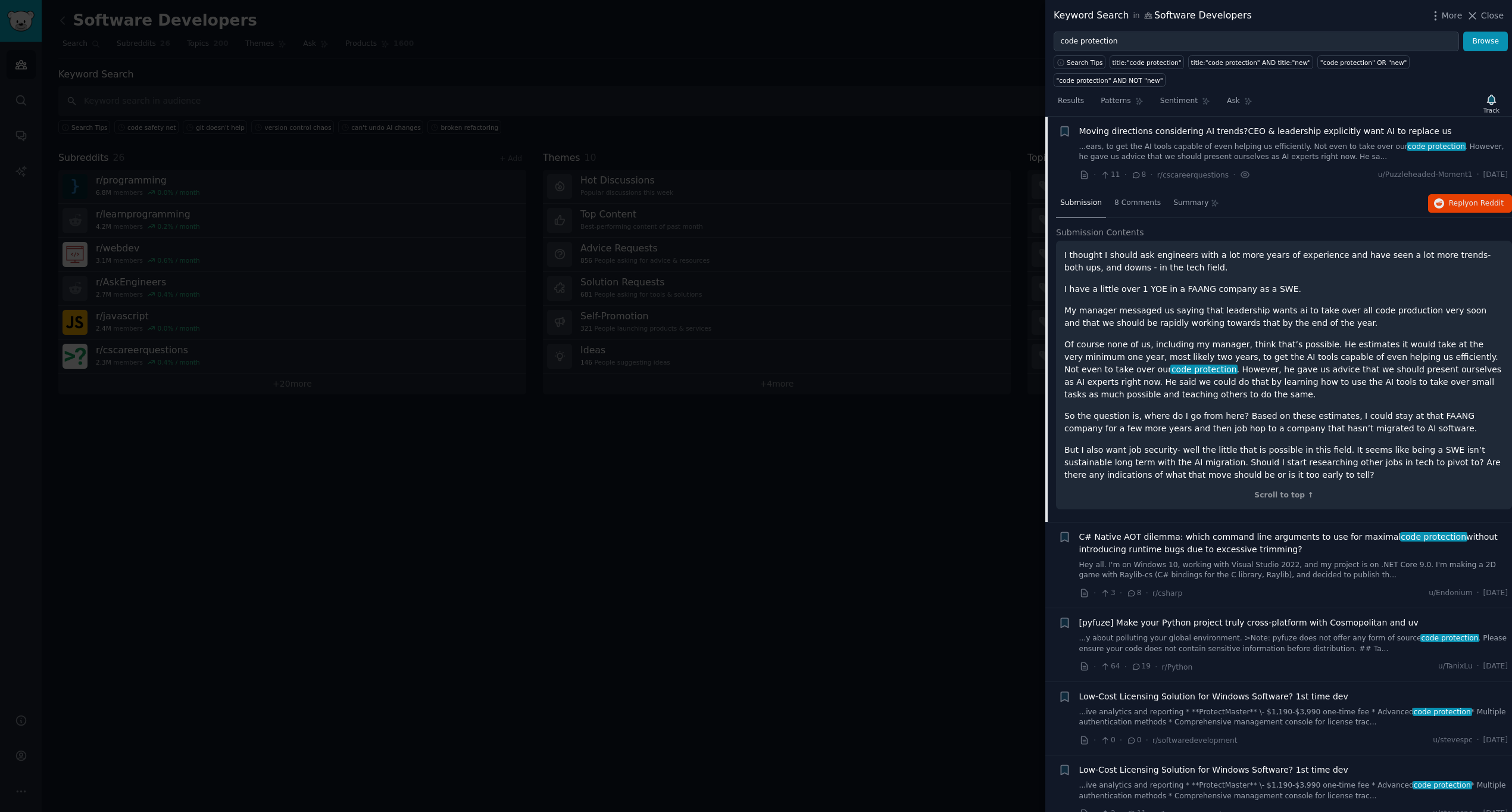
click at [1303, 166] on div "Moving directions considering AI trends?CEO & leadership explicitly want AI to …" at bounding box center [1294, 153] width 429 height 56
click at [1307, 143] on link "...ears, to get the AI tools capable of even helping us efficiently. Not even t…" at bounding box center [1294, 152] width 429 height 21
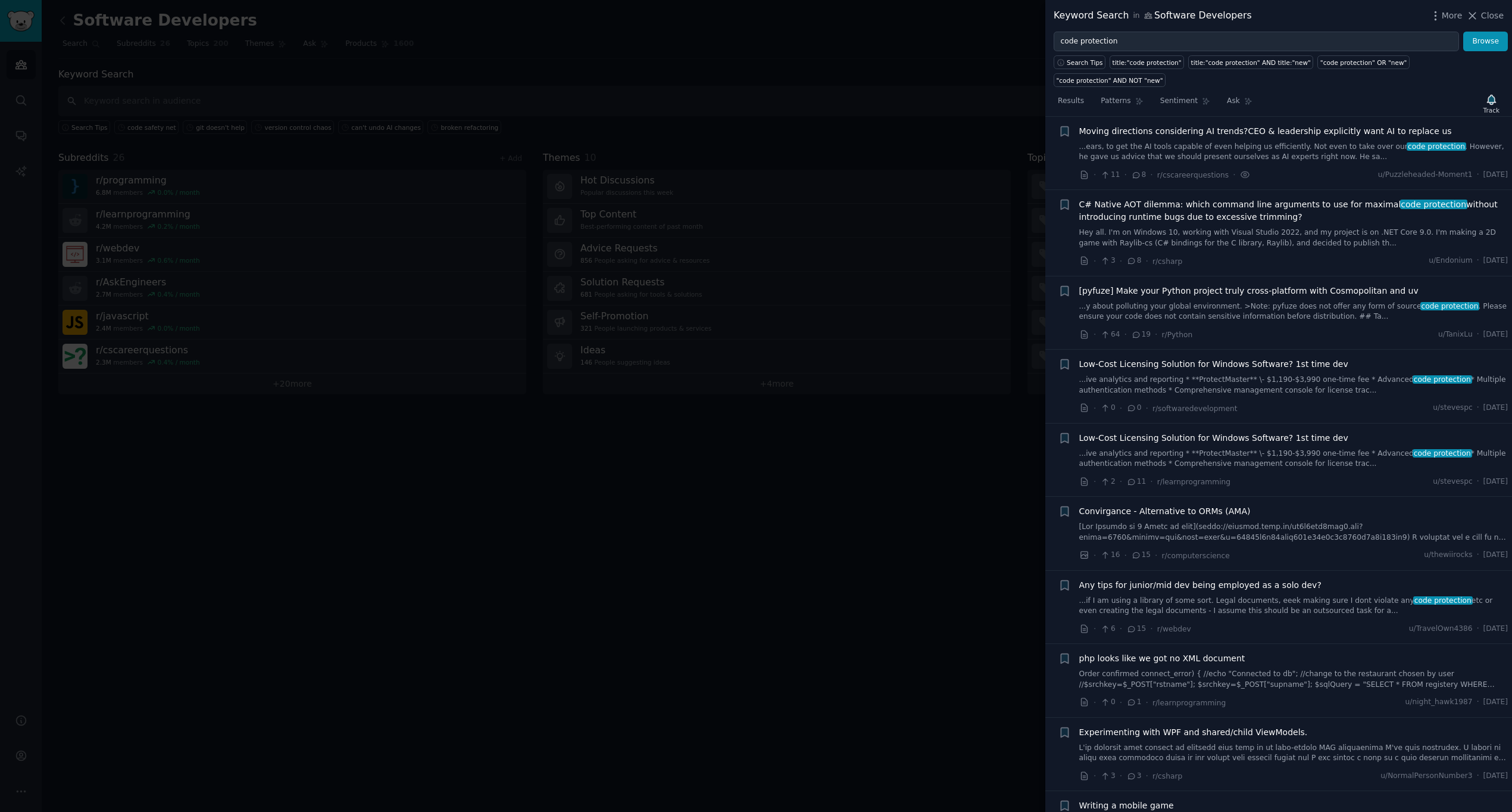
click at [1311, 218] on span "C# Native AOT dilemma: which command line arguments to use for maximal code pro…" at bounding box center [1294, 210] width 429 height 25
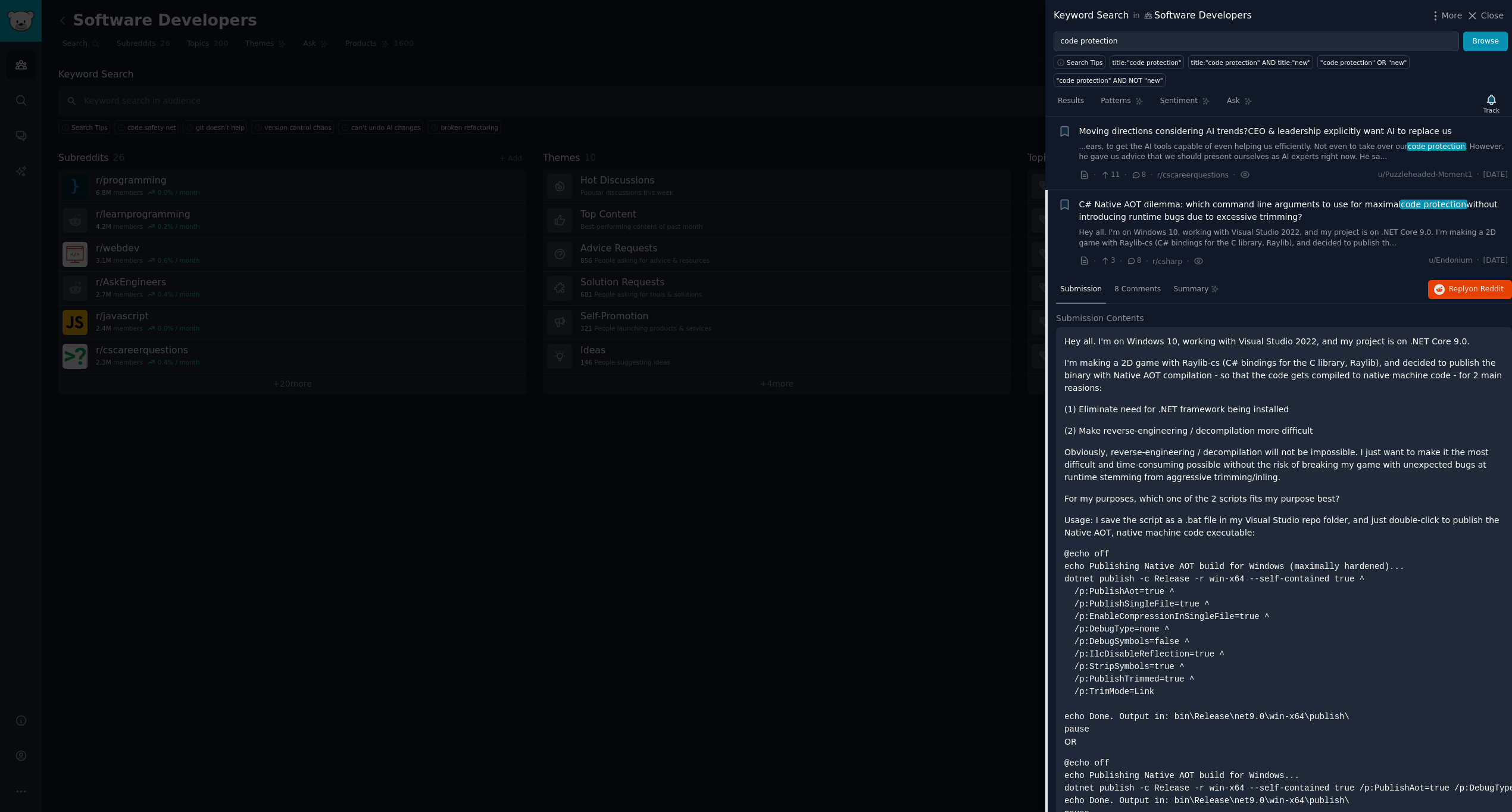
scroll to position [93, 0]
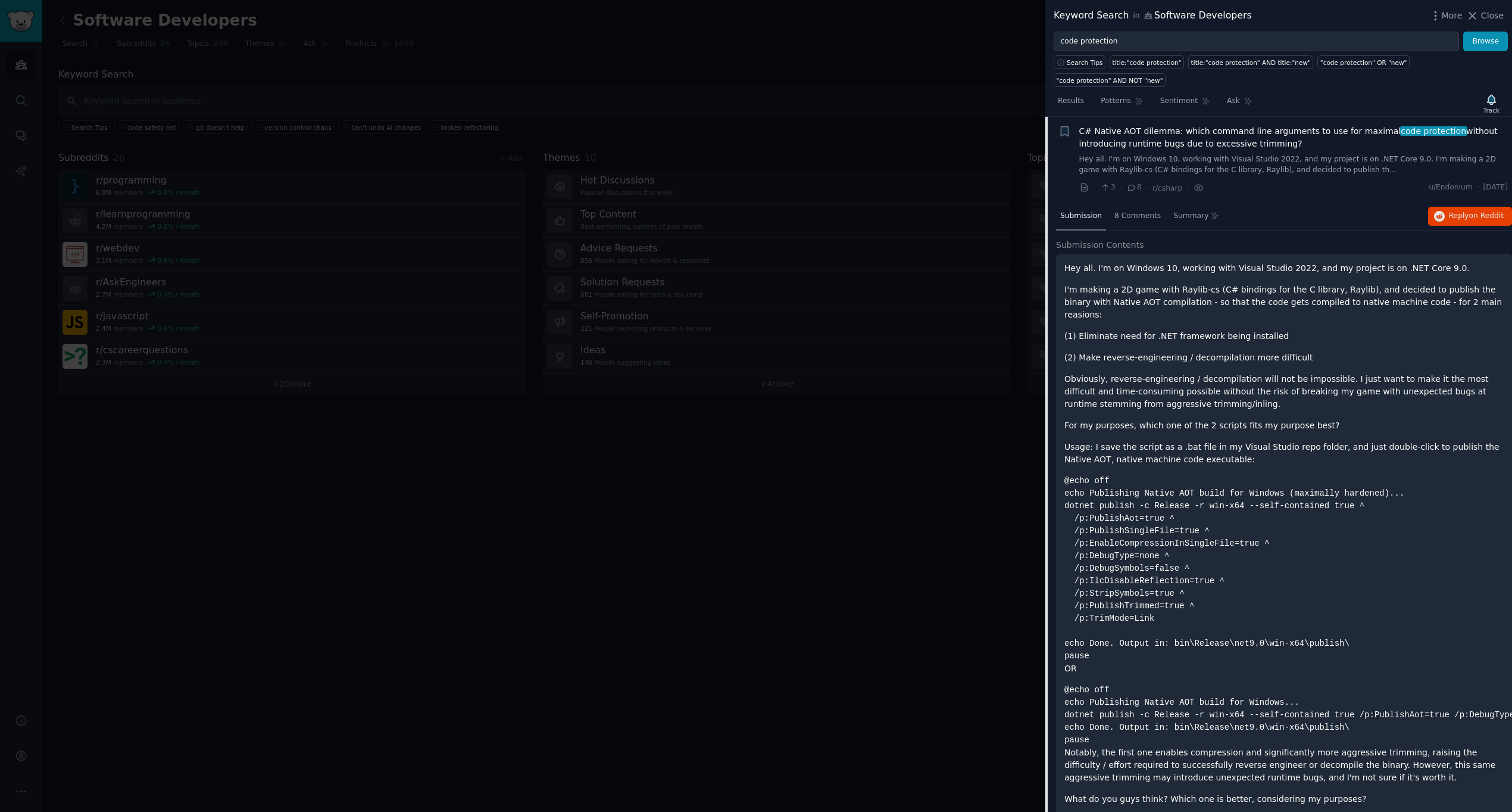
click at [1320, 155] on link "Hey all. I'm on Windows 10, working with Visual Studio 2022, and my project is …" at bounding box center [1294, 164] width 429 height 21
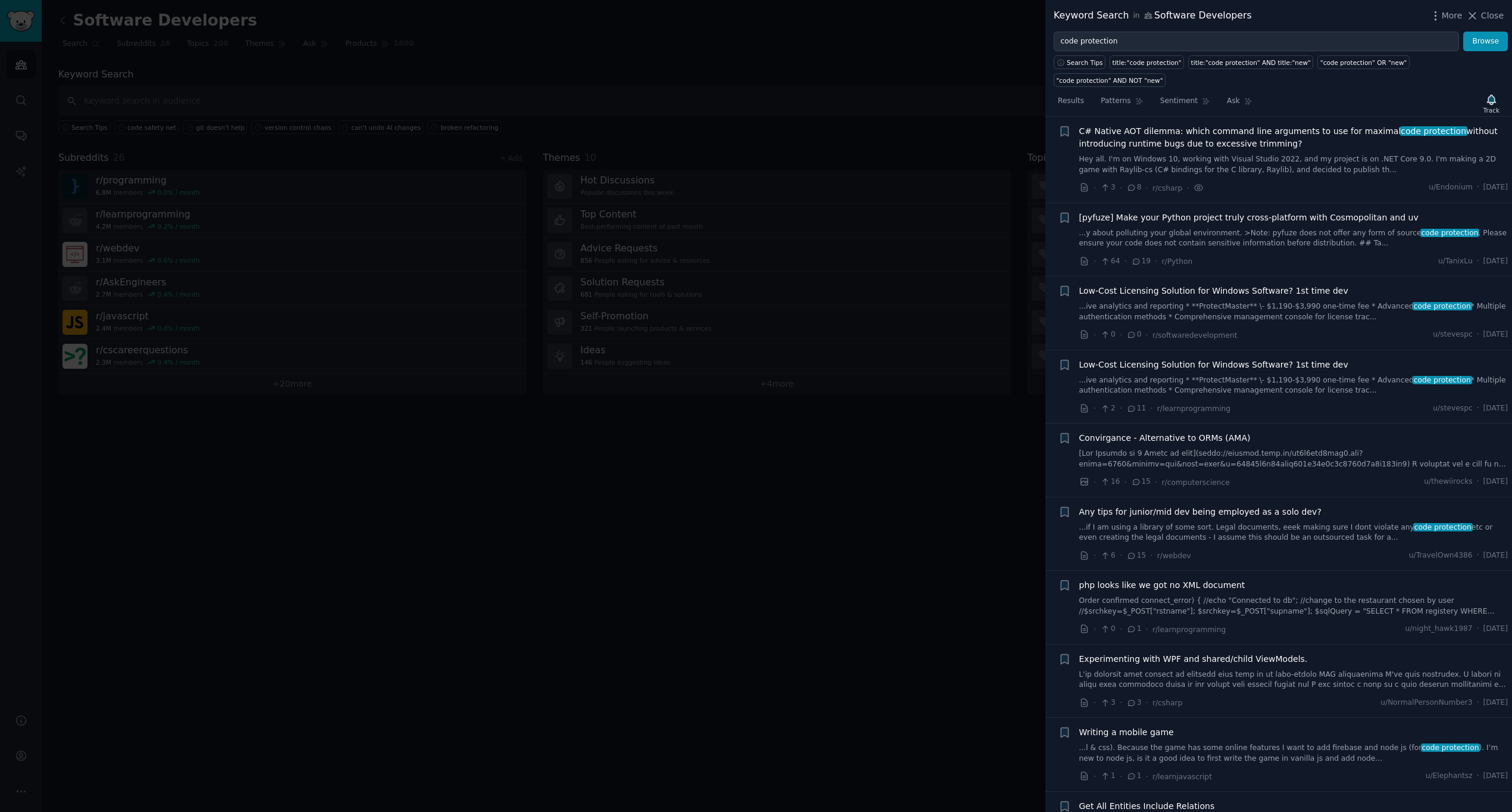
click at [648, 451] on div at bounding box center [756, 406] width 1512 height 812
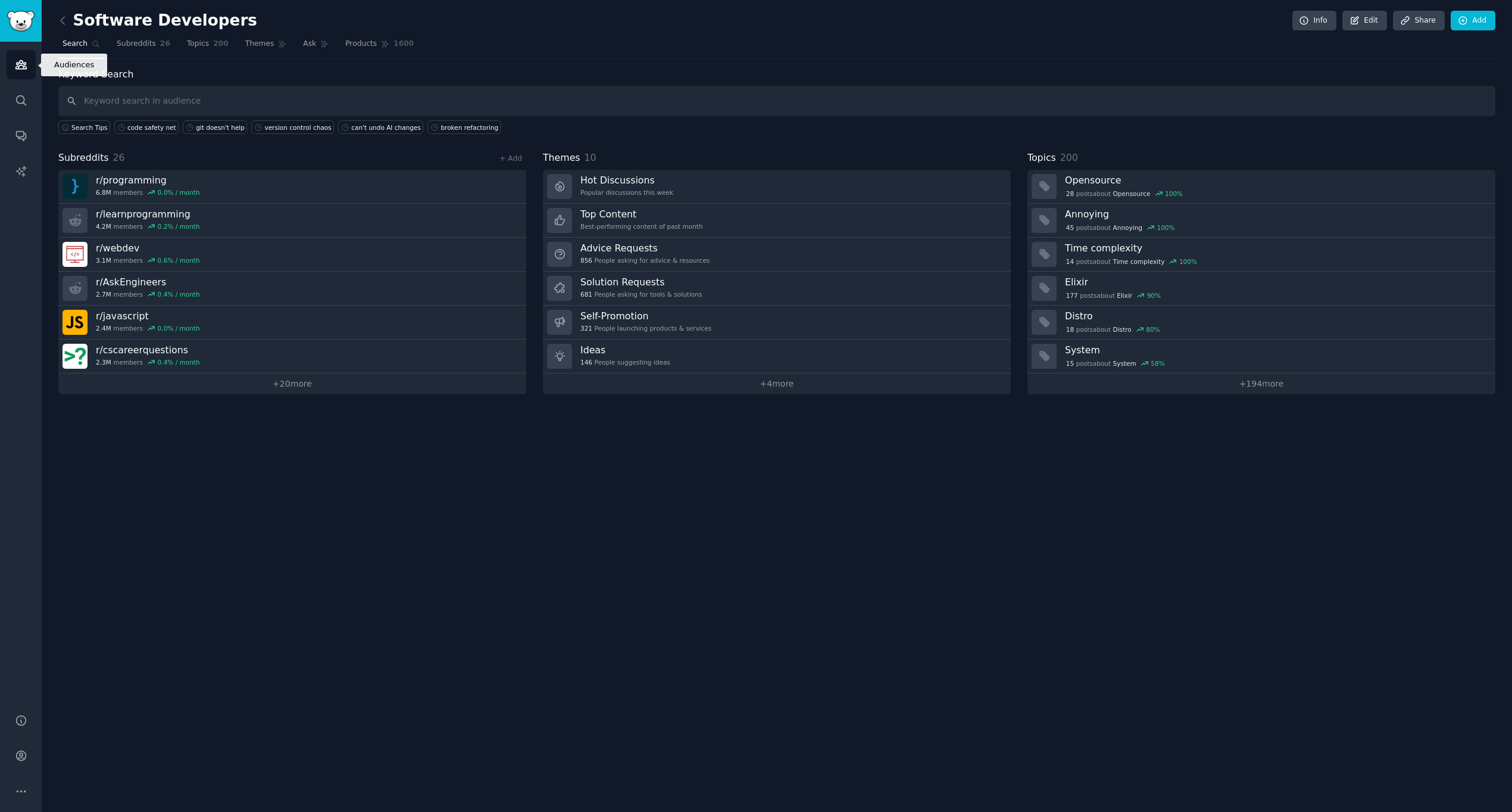
click at [22, 71] on link "Audiences" at bounding box center [21, 64] width 29 height 29
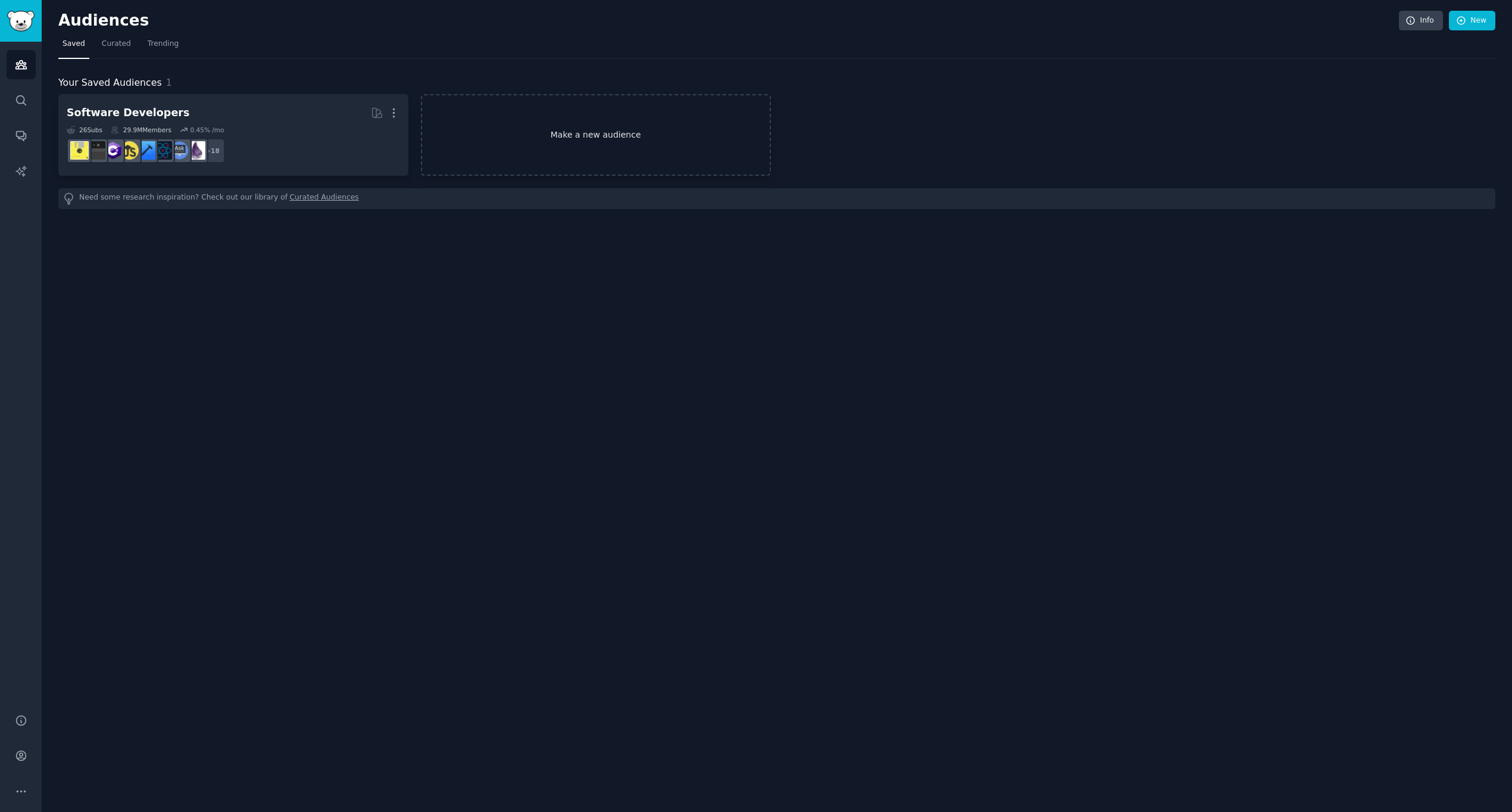
click at [536, 114] on link "Make a new audience" at bounding box center [596, 134] width 350 height 82
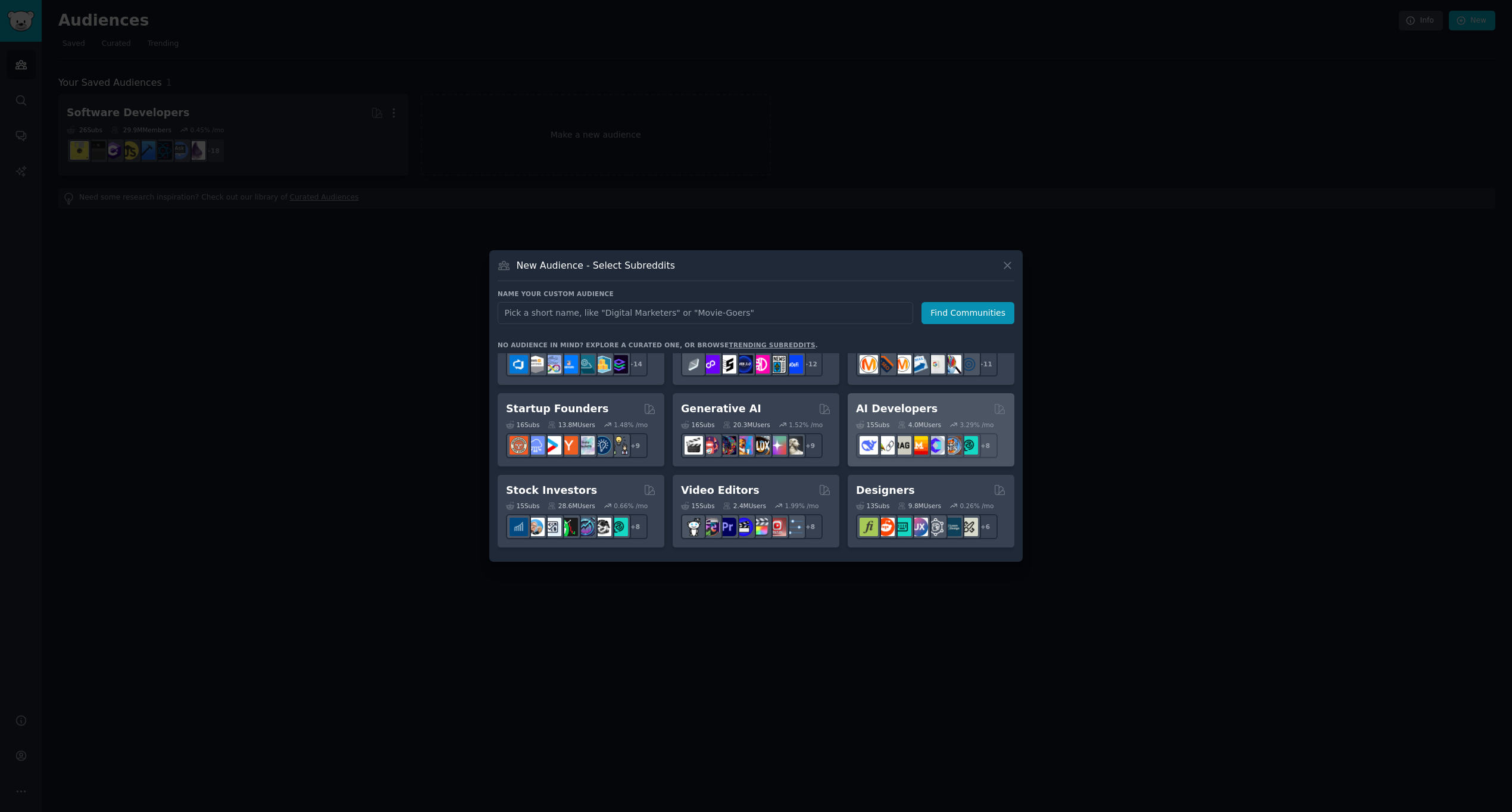
scroll to position [130, 0]
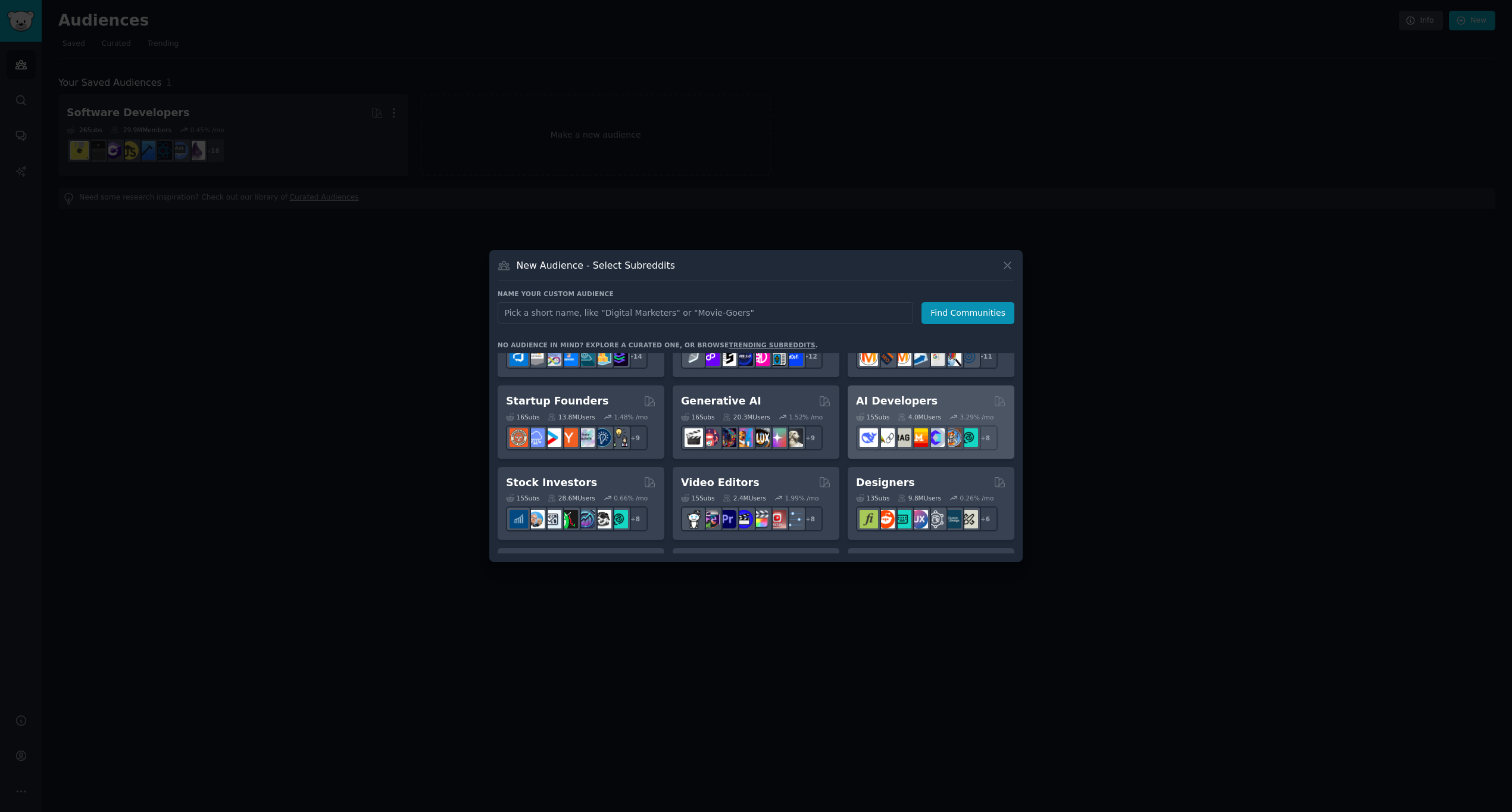
click at [939, 397] on div "AI Developers Curated by GummySearch" at bounding box center [931, 401] width 150 height 15
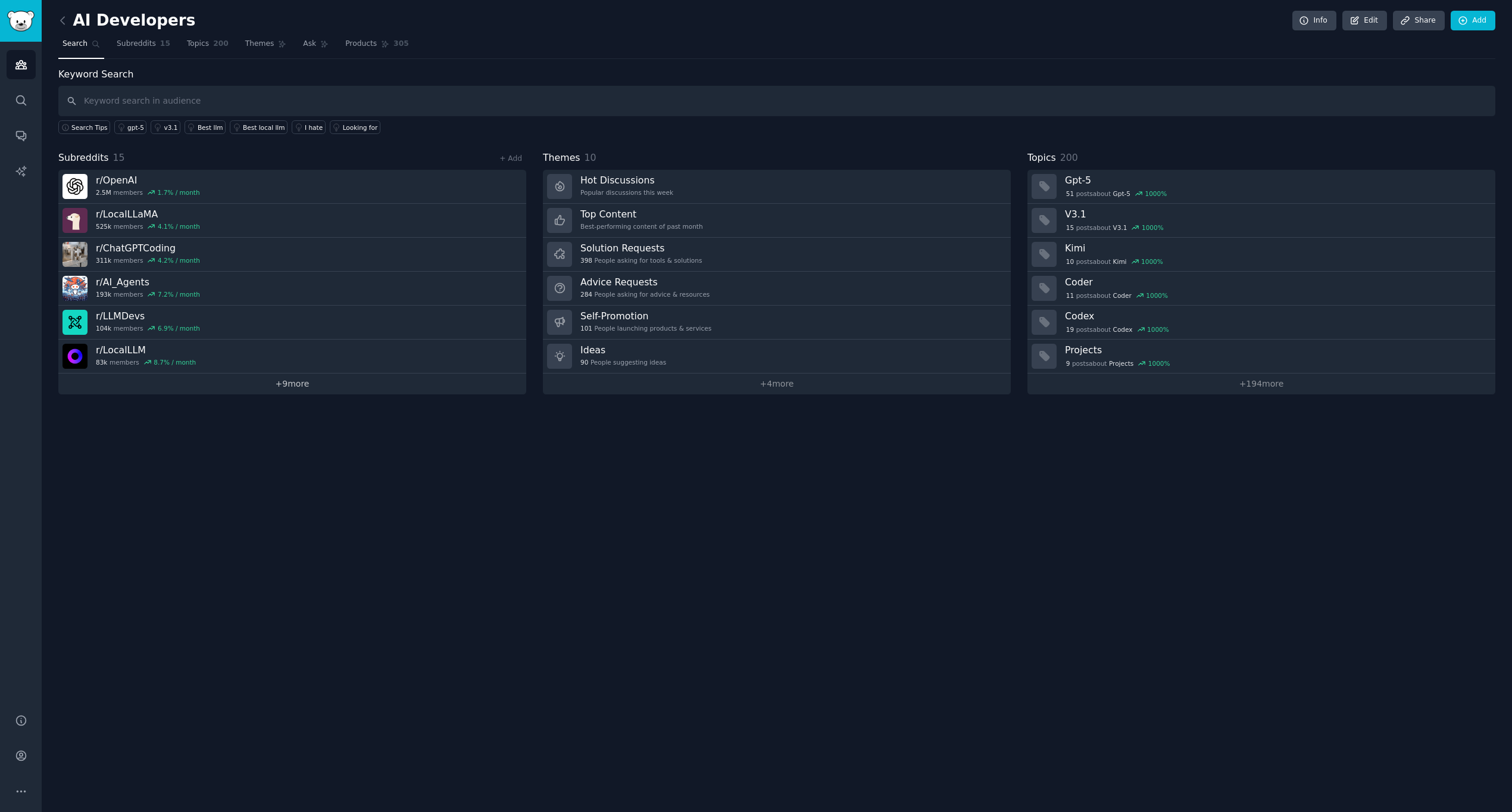
click at [290, 385] on link "+ 9 more" at bounding box center [292, 383] width 468 height 21
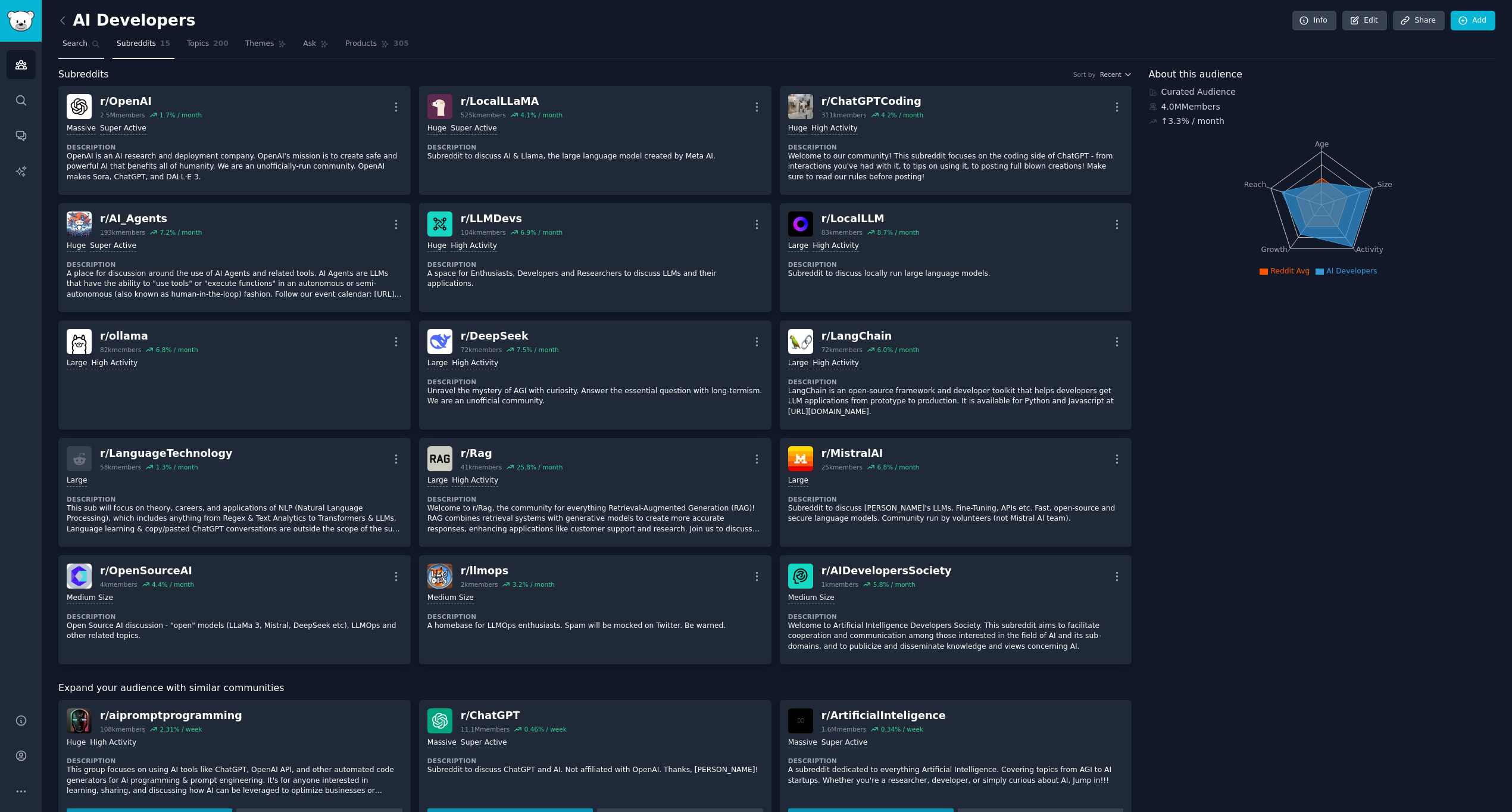
click at [80, 42] on span "Search" at bounding box center [74, 44] width 25 height 11
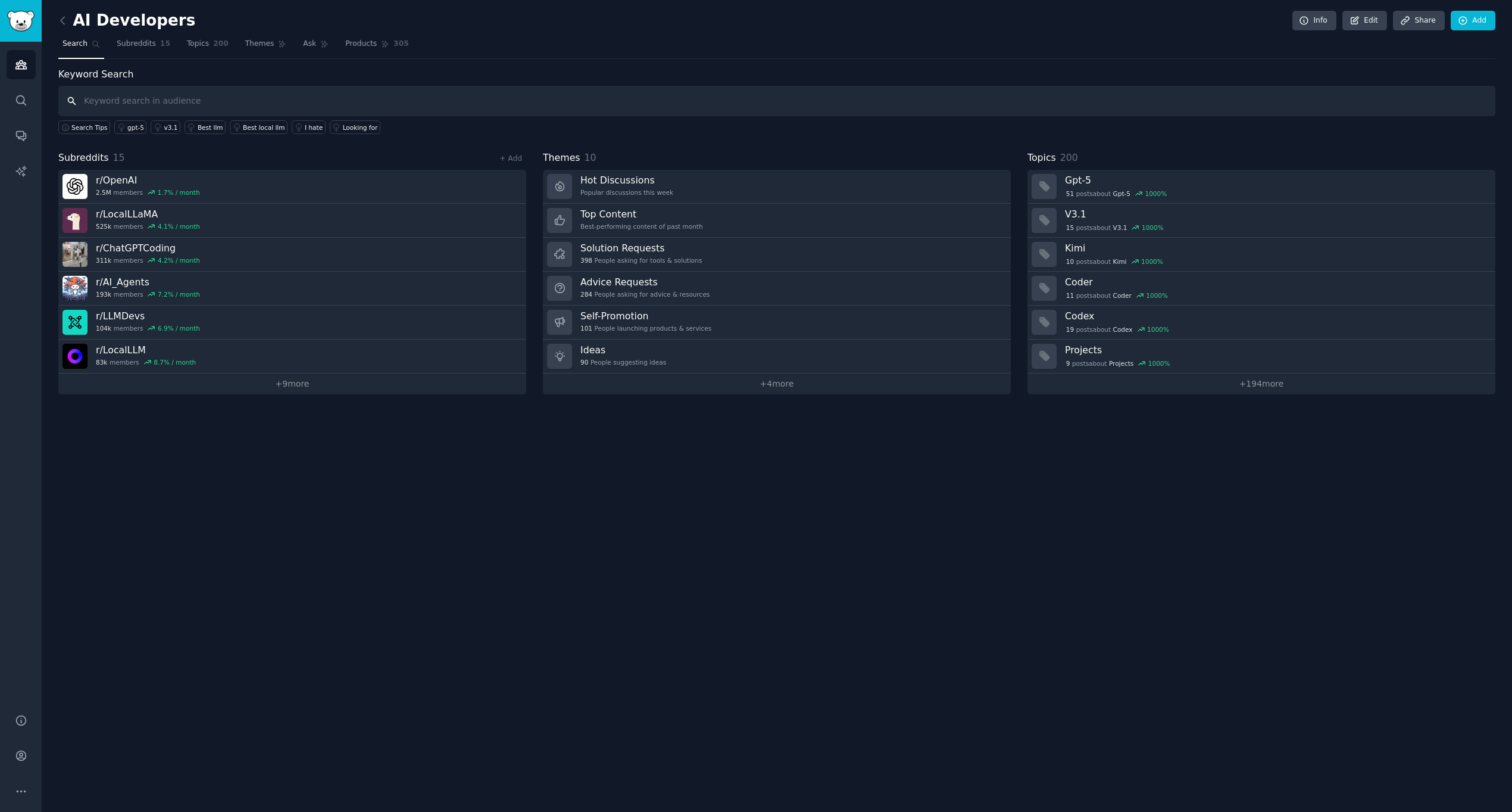
click at [176, 106] on input "text" at bounding box center [777, 101] width 1437 height 30
paste input "lost code"
type input "lost code"
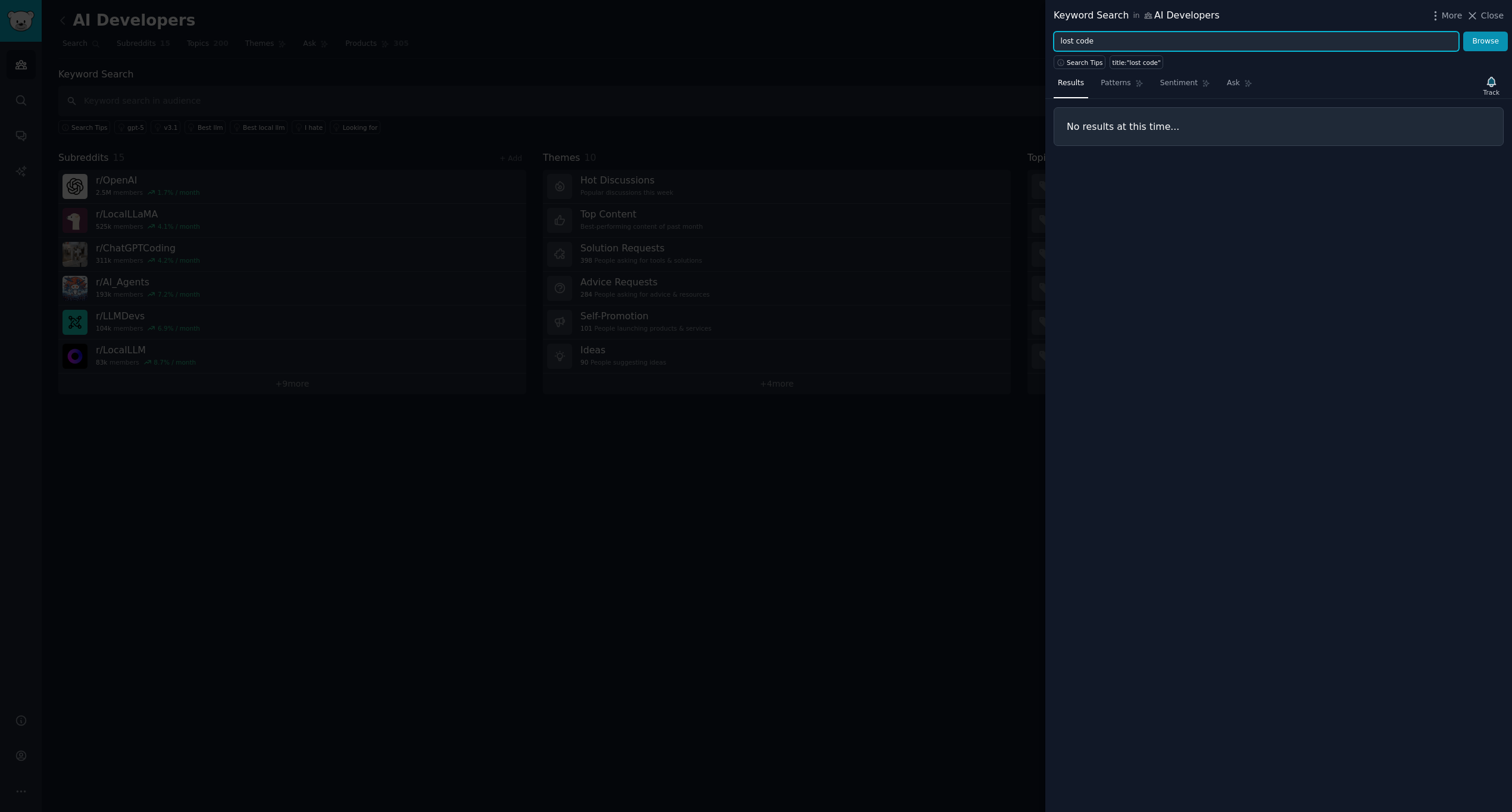
click at [1083, 45] on input "lost code" at bounding box center [1256, 42] width 405 height 20
paste input "AI broke my"
type input "AI broke my code"
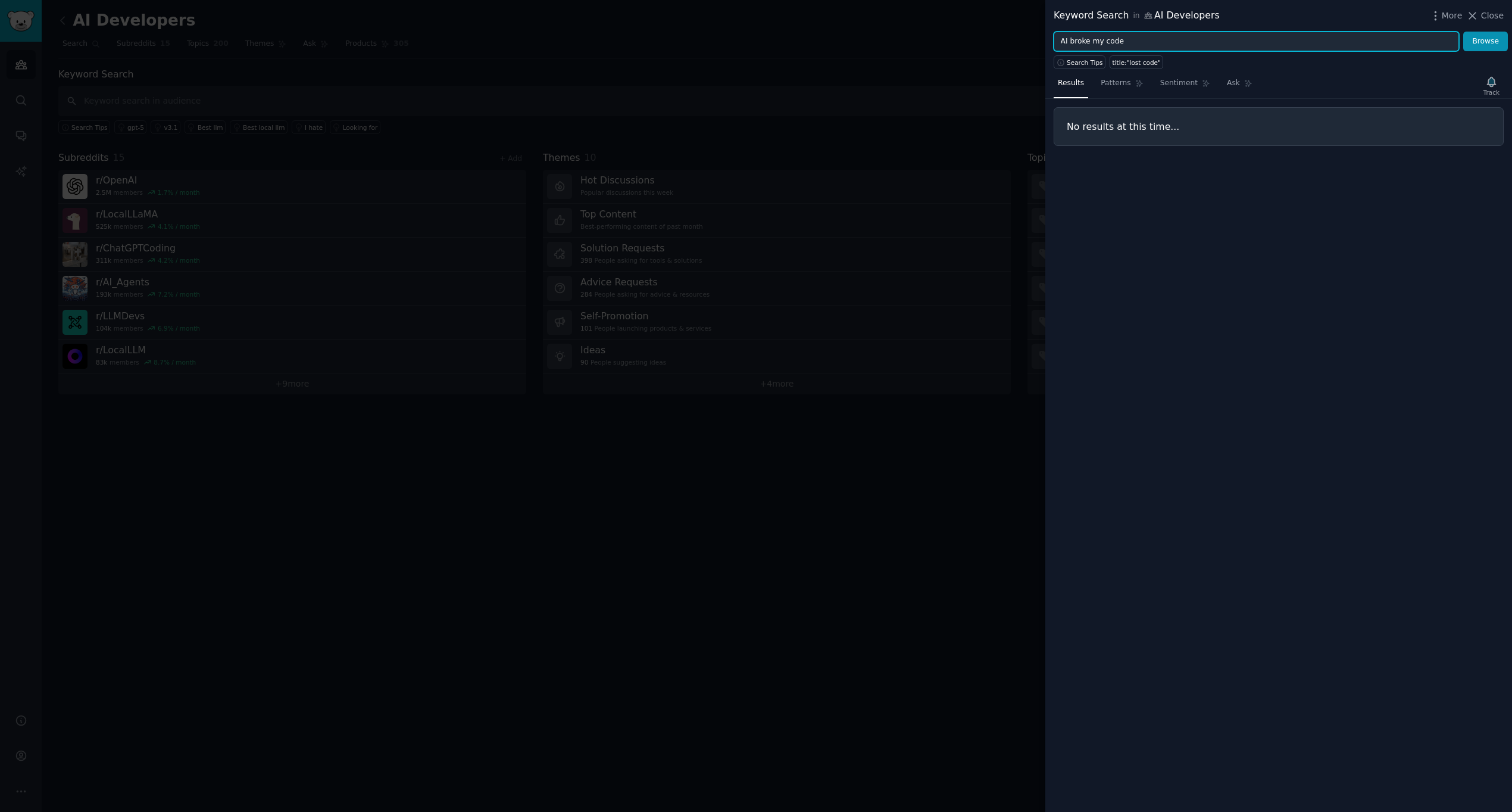
click at [1463, 32] on button "Browse" at bounding box center [1485, 42] width 45 height 20
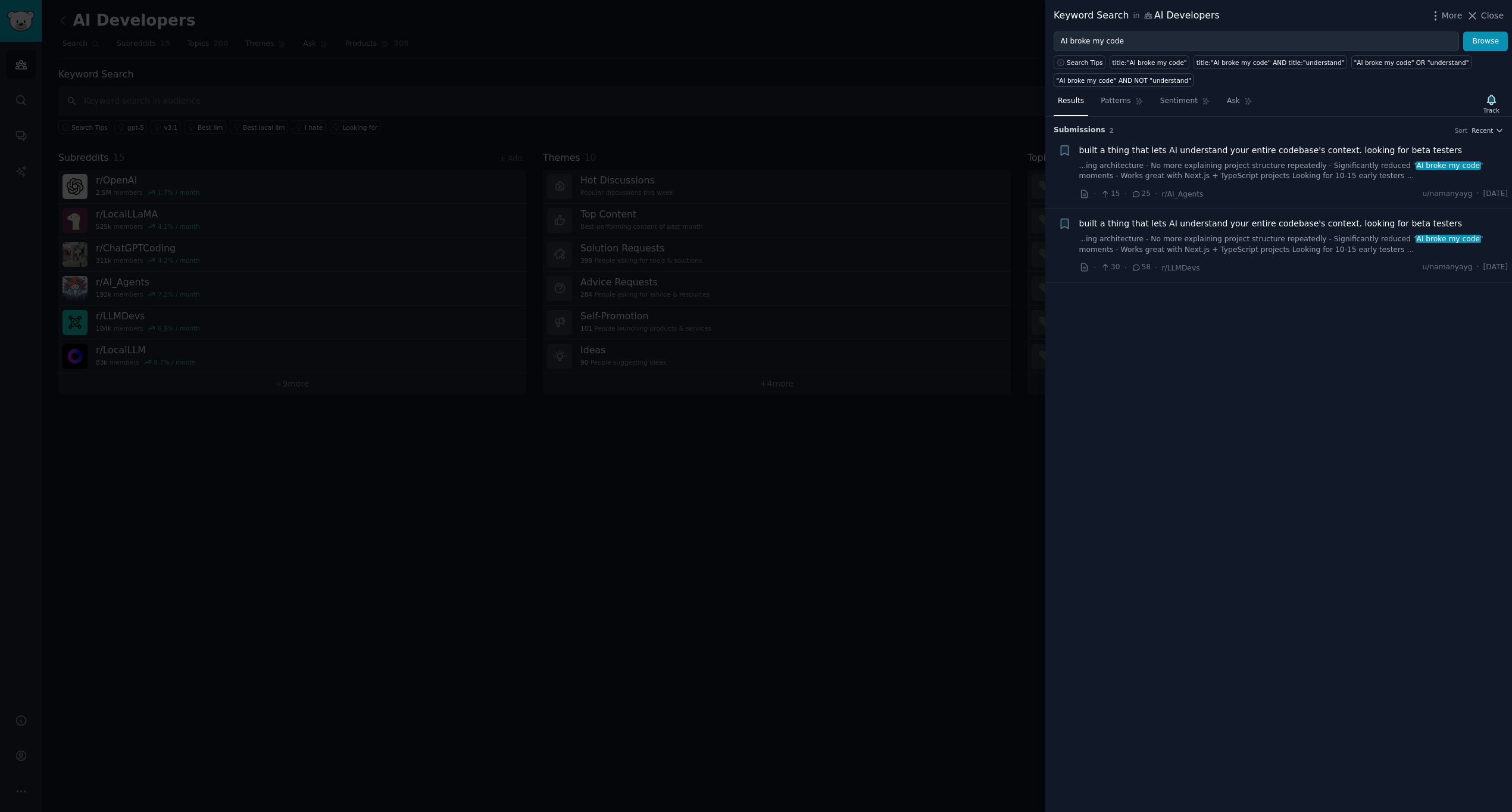
click at [1261, 171] on link "...ing architecture - No more explaining project structure repeatedly - Signifi…" at bounding box center [1294, 171] width 429 height 21
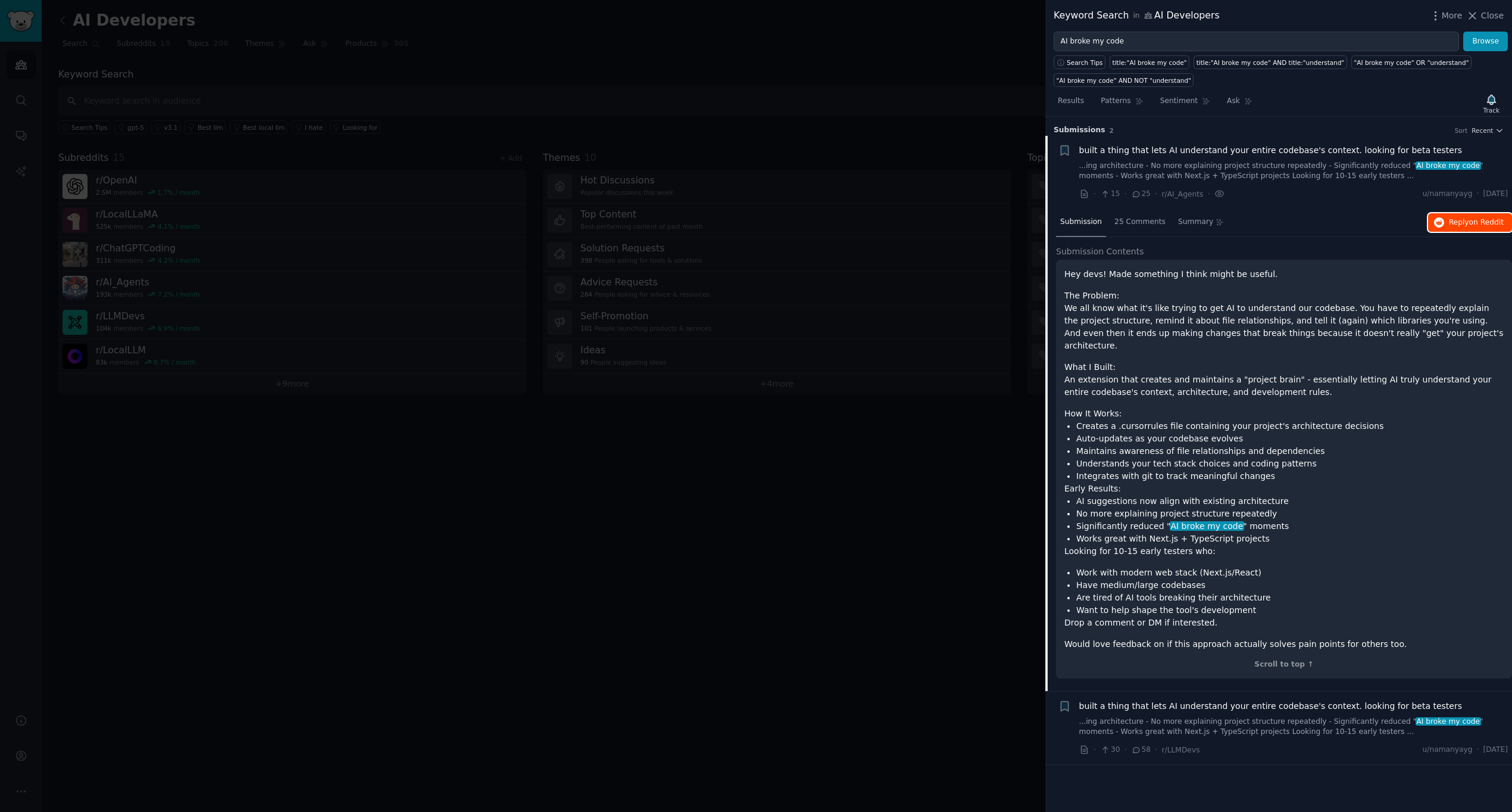
click at [1477, 218] on span "Reply on Reddit" at bounding box center [1477, 223] width 55 height 11
